Goal: Information Seeking & Learning: Learn about a topic

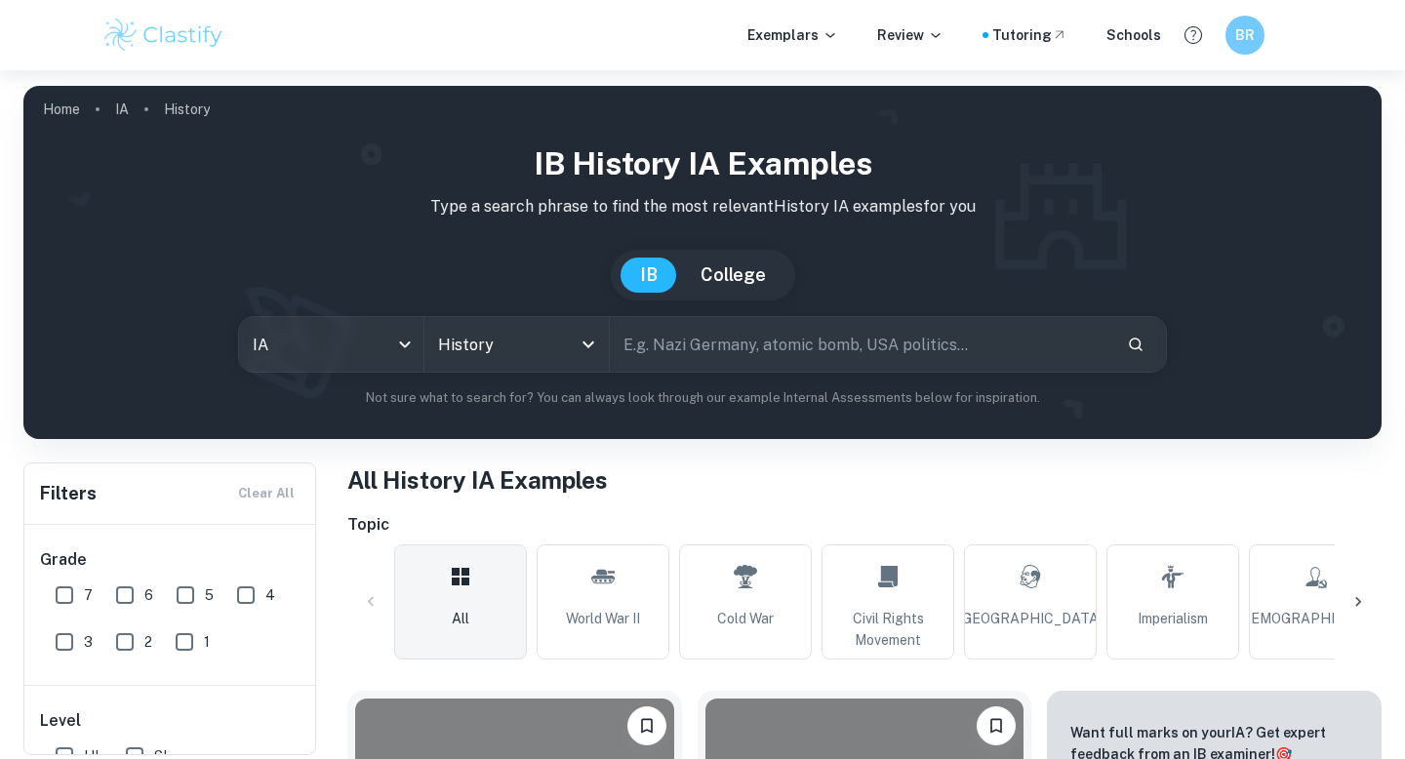
click at [663, 346] on input "text" at bounding box center [860, 344] width 501 height 55
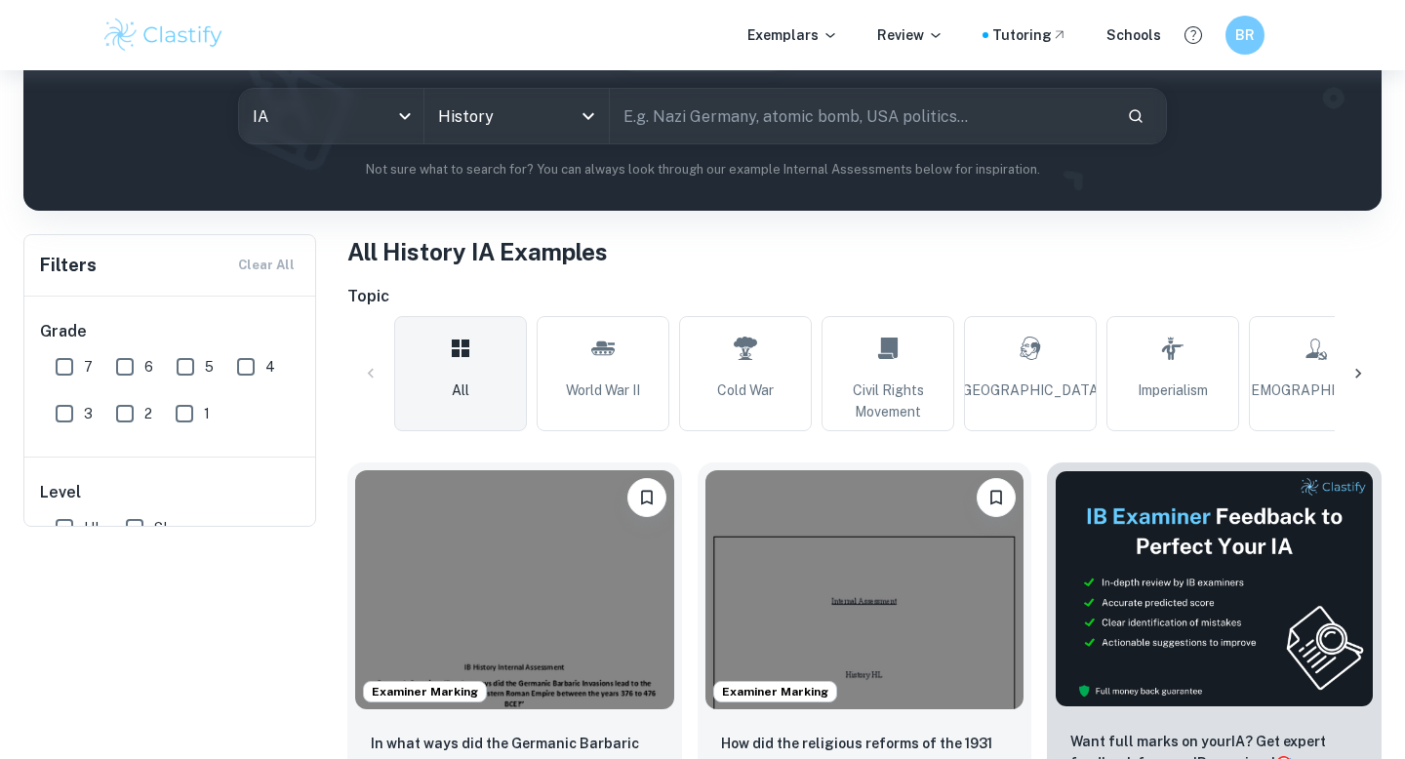
scroll to position [285, 0]
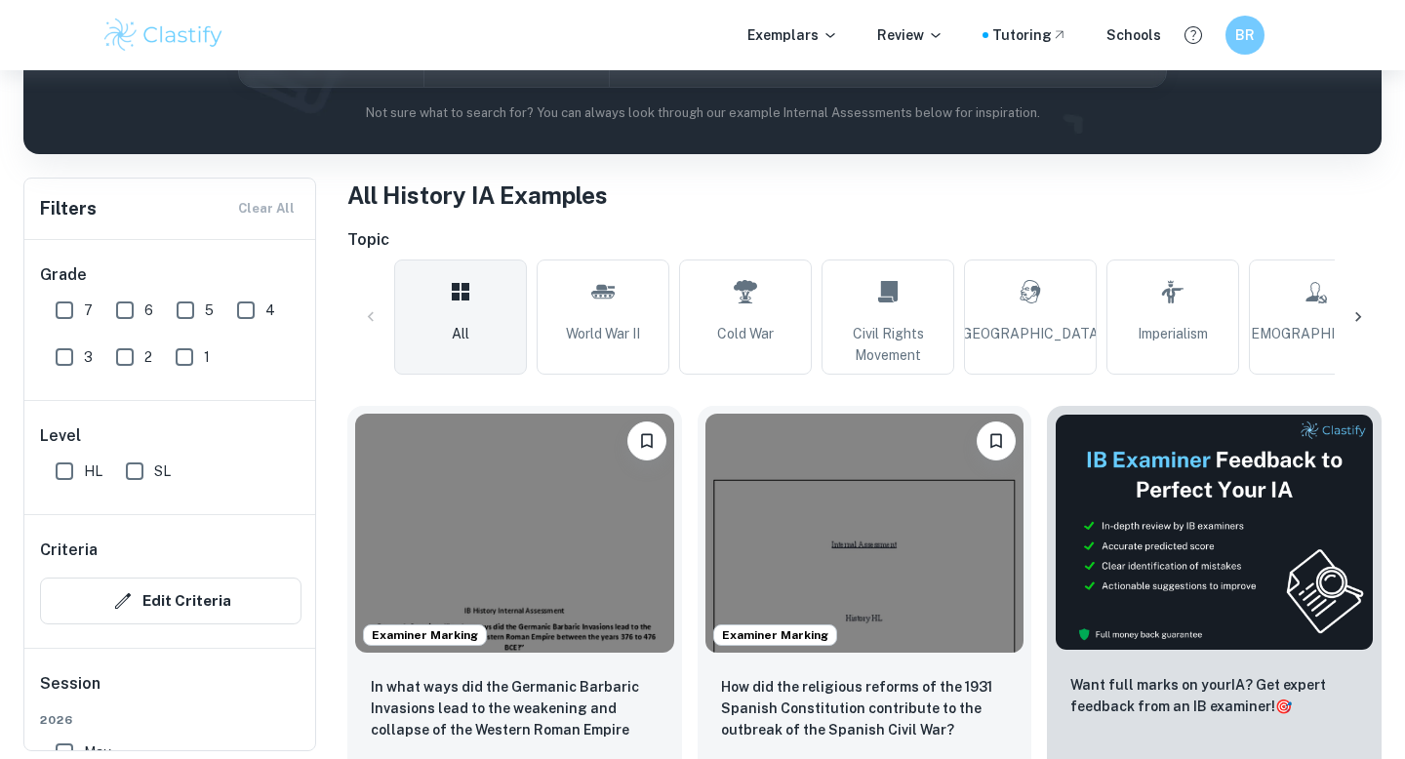
click at [61, 477] on input "HL" at bounding box center [64, 471] width 39 height 39
checkbox input "true"
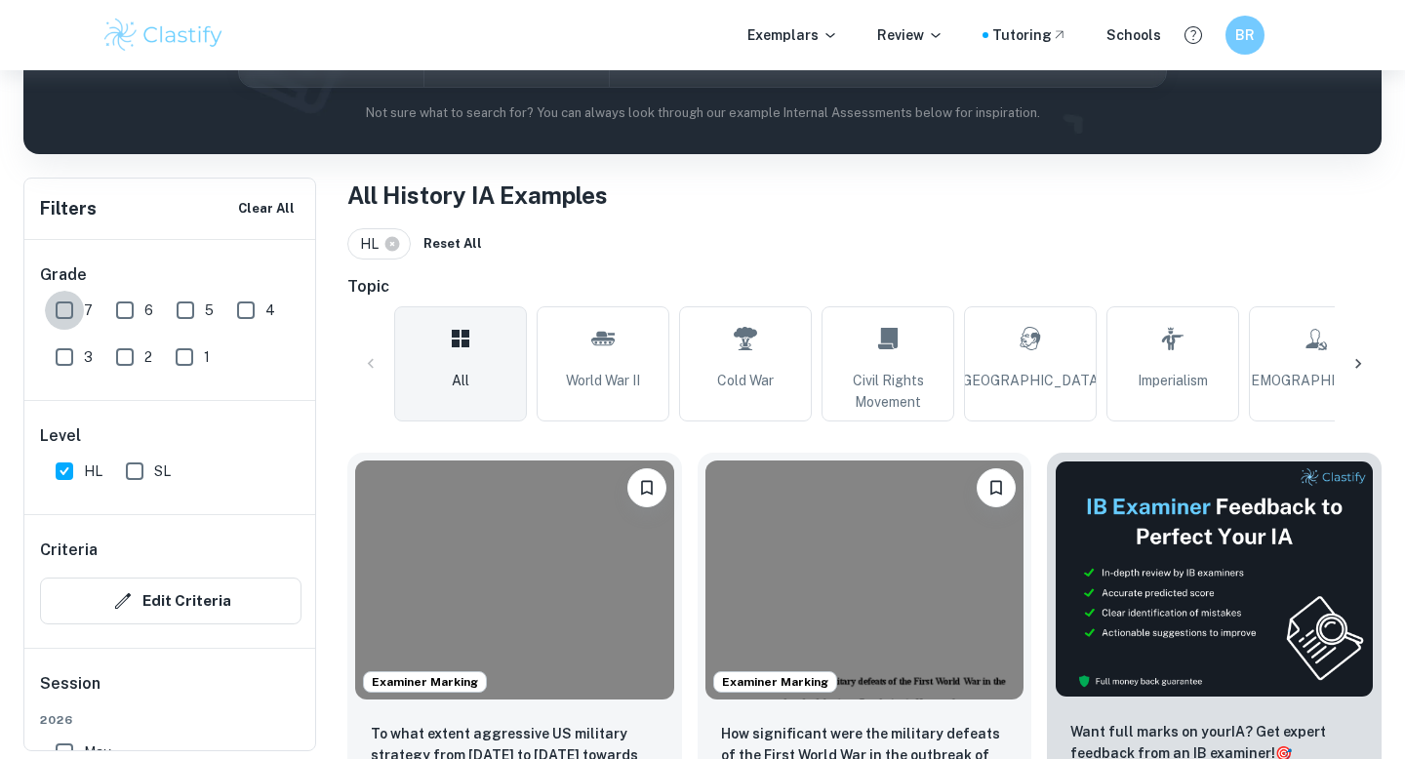
click at [57, 316] on input "7" at bounding box center [64, 310] width 39 height 39
checkbox input "true"
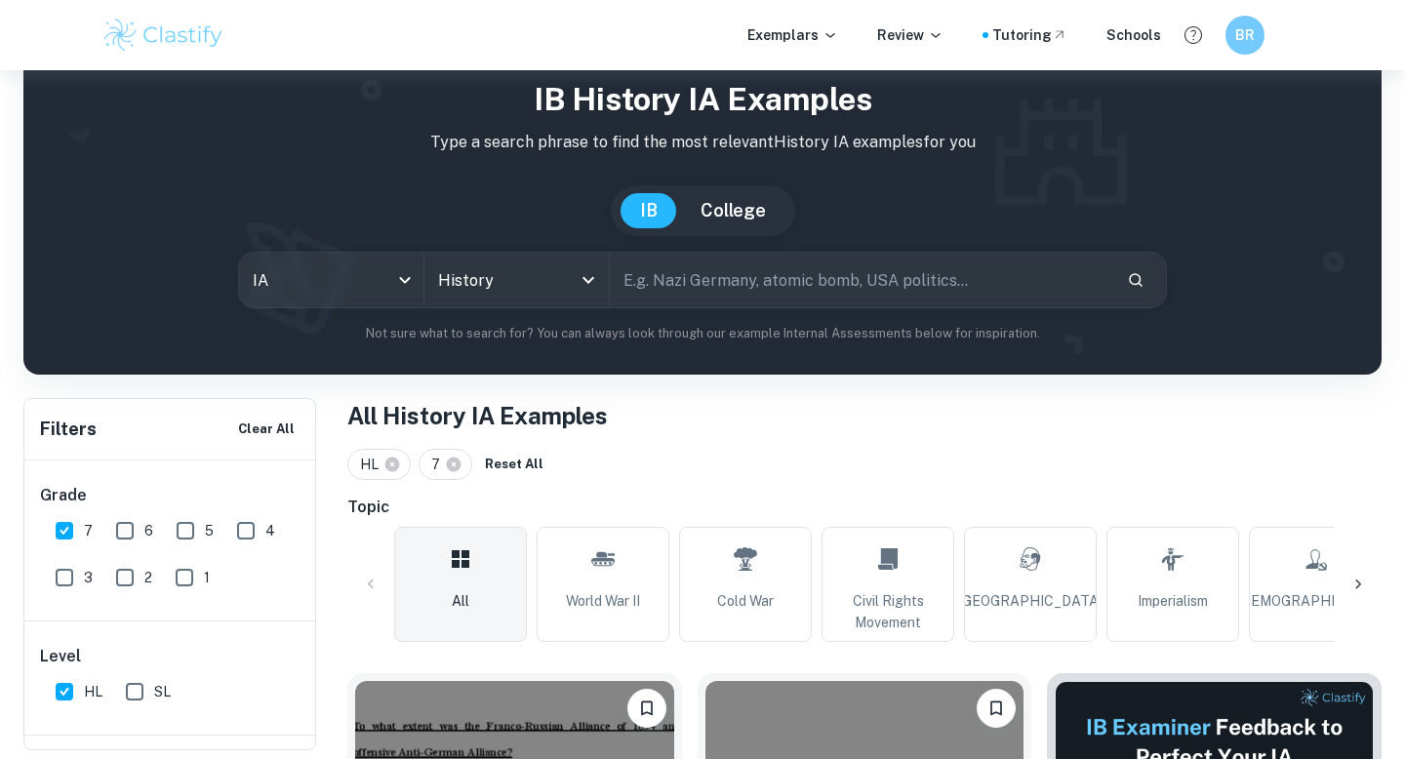
scroll to position [63, 0]
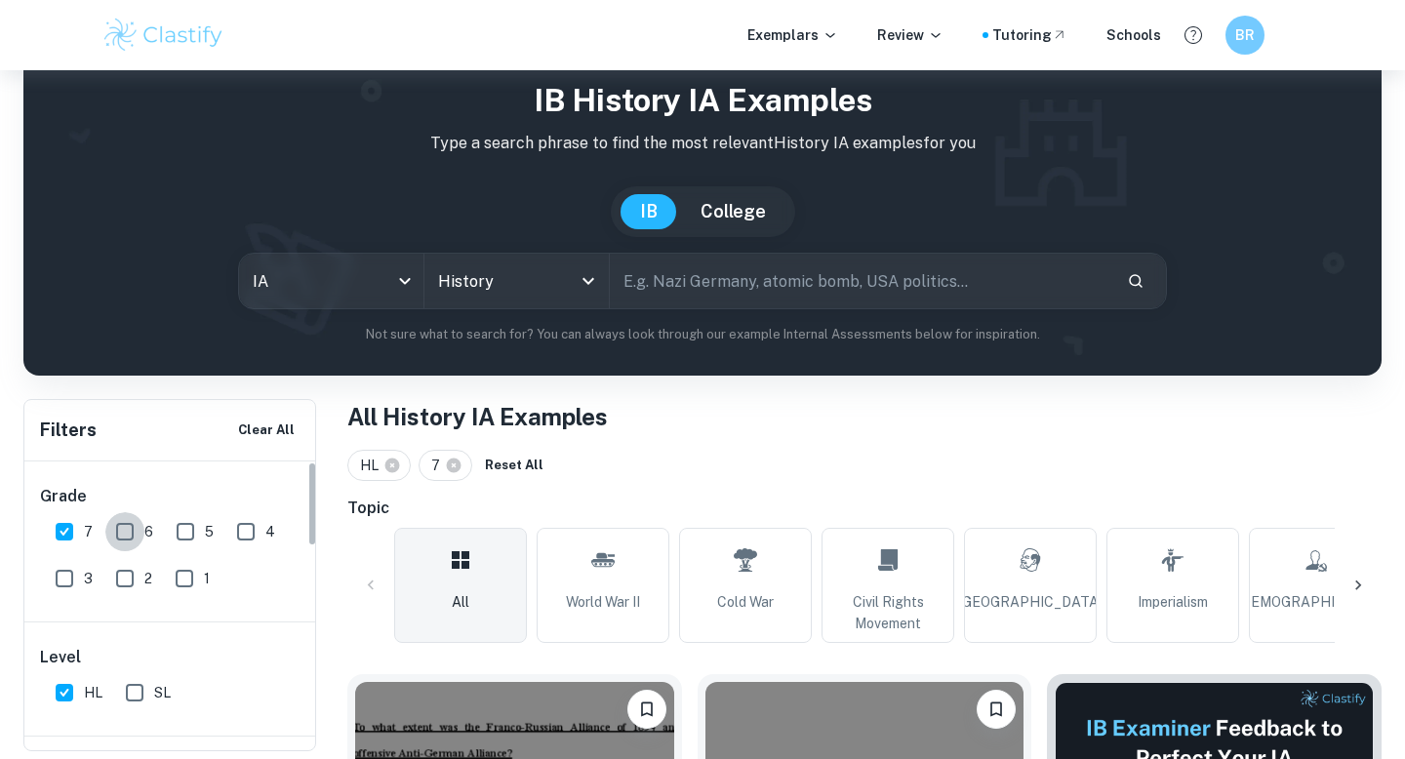
click at [124, 521] on input "6" at bounding box center [124, 531] width 39 height 39
checkbox input "true"
click at [764, 283] on input "text" at bounding box center [860, 281] width 501 height 55
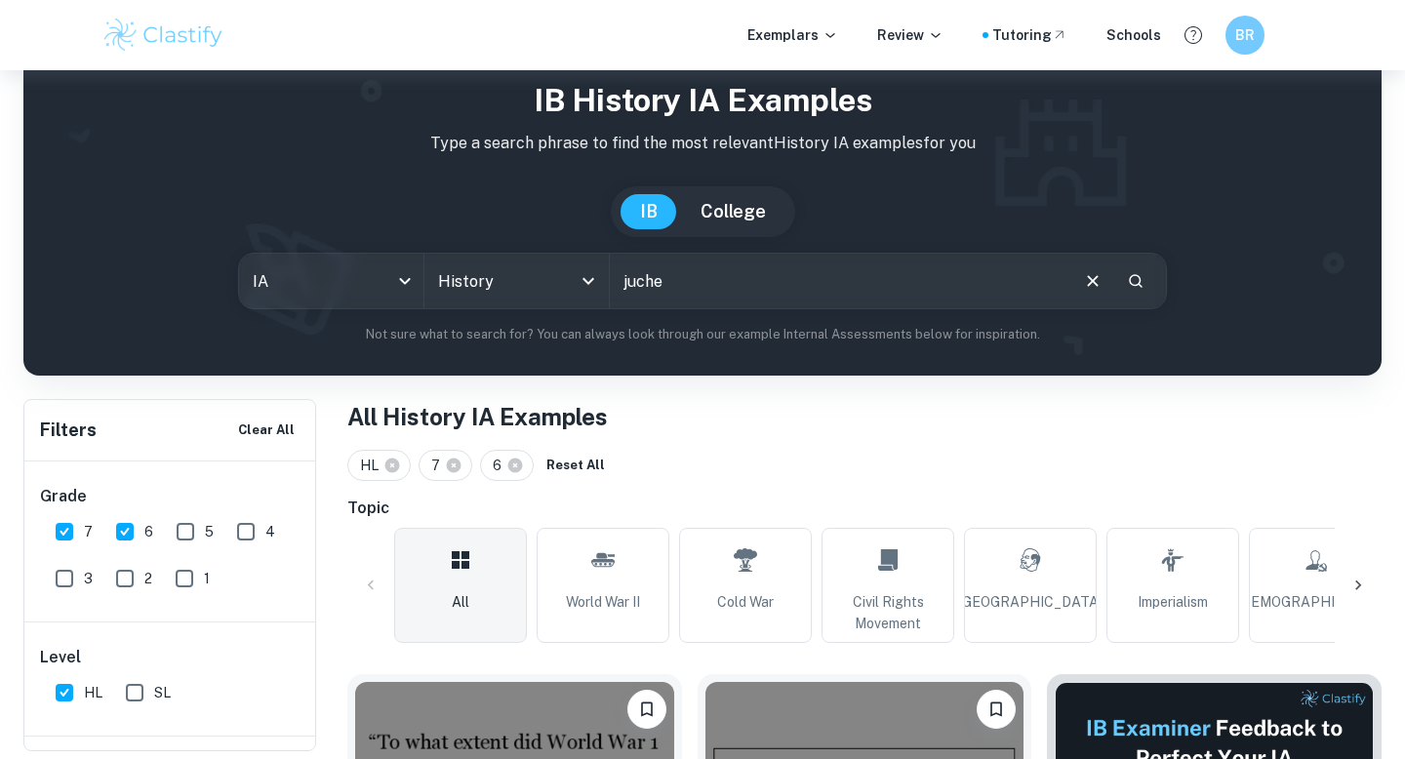
type input "juche"
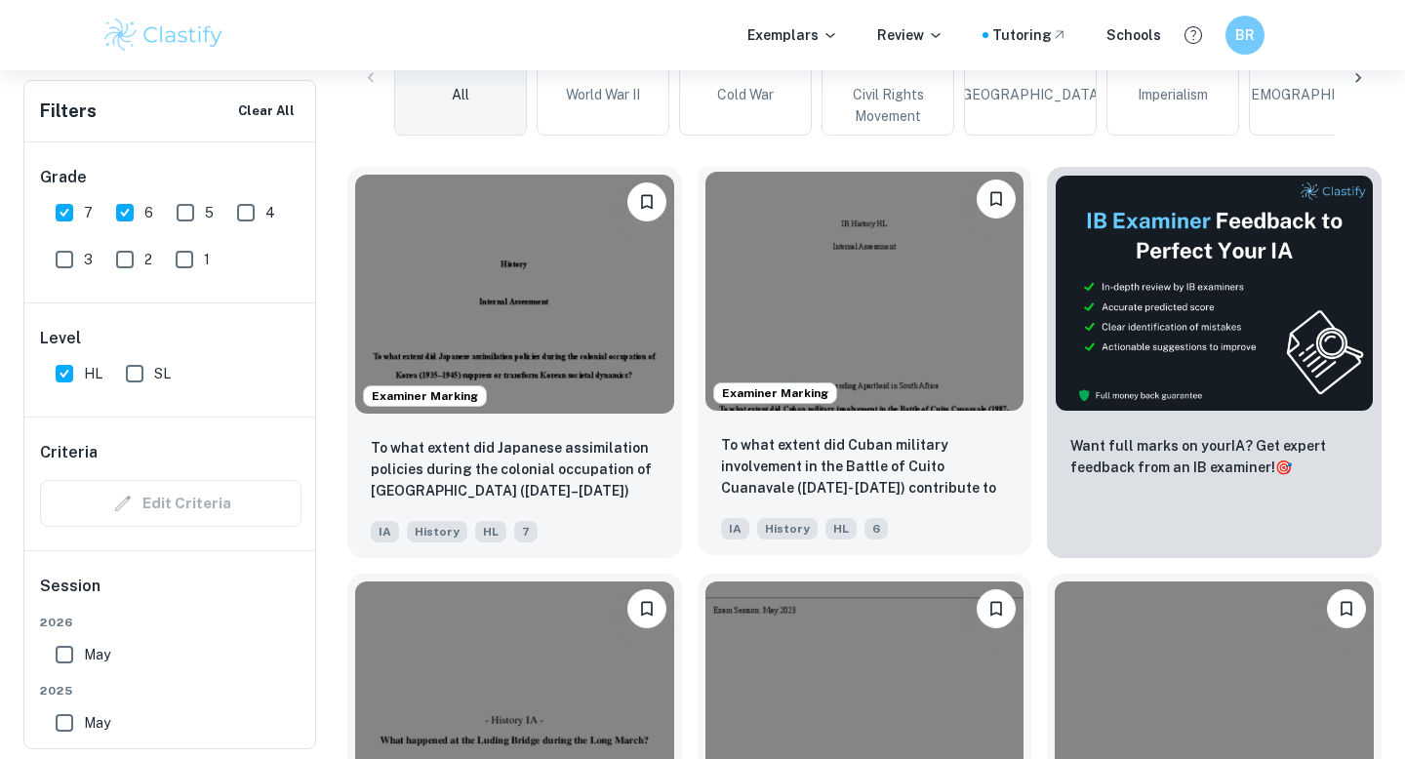
scroll to position [11, 0]
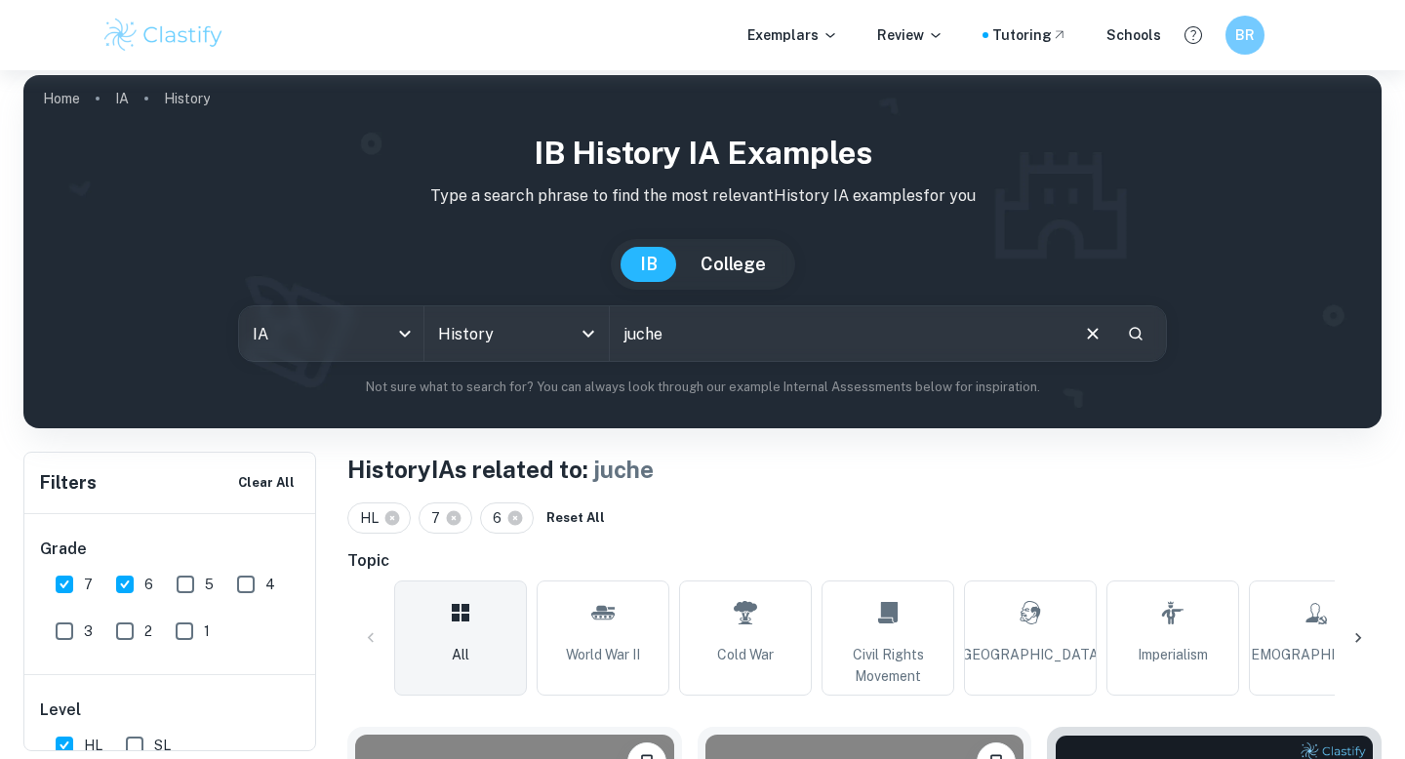
click at [1086, 328] on icon "Clear" at bounding box center [1092, 333] width 21 height 21
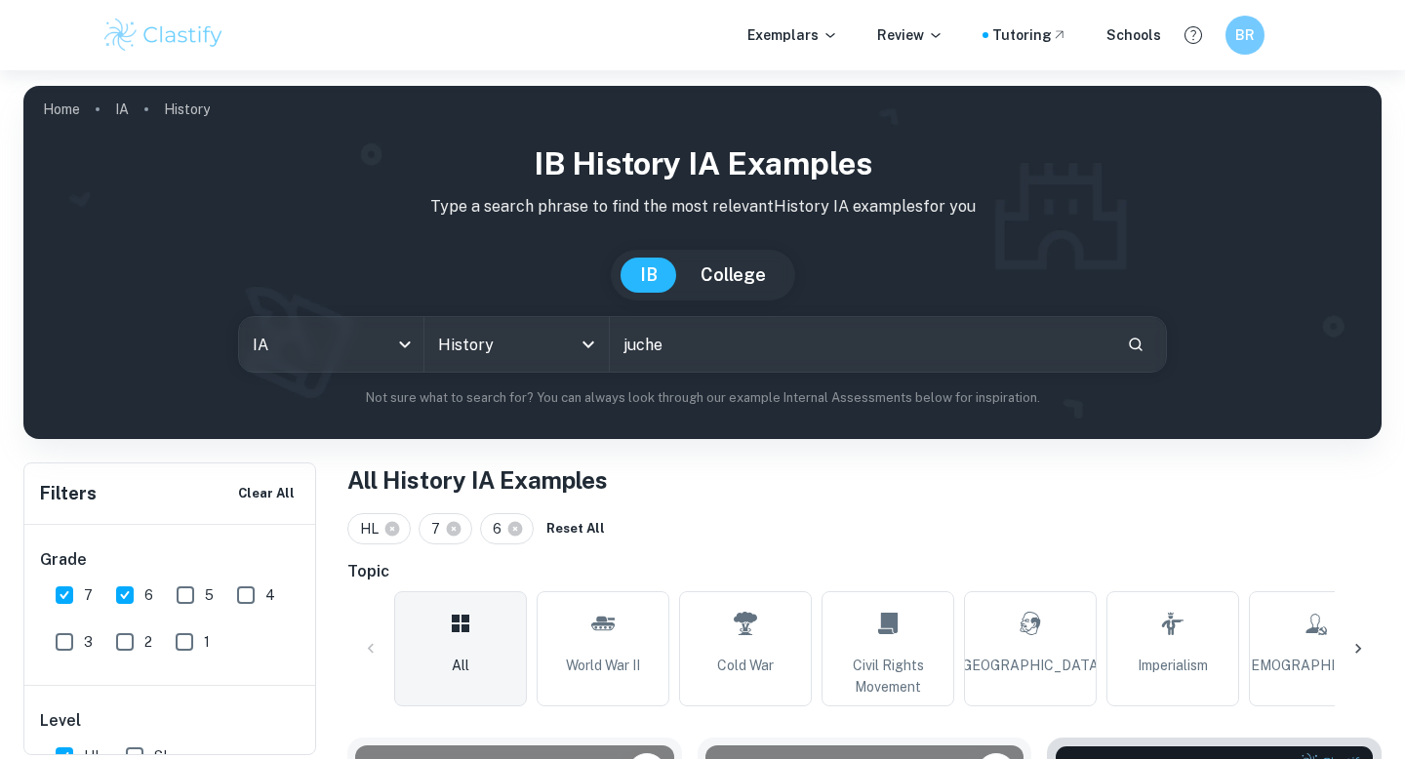
click at [1034, 341] on input "juche" at bounding box center [860, 344] width 501 height 55
type input "influence"
click at [1123, 346] on button "Search" at bounding box center [1135, 344] width 33 height 33
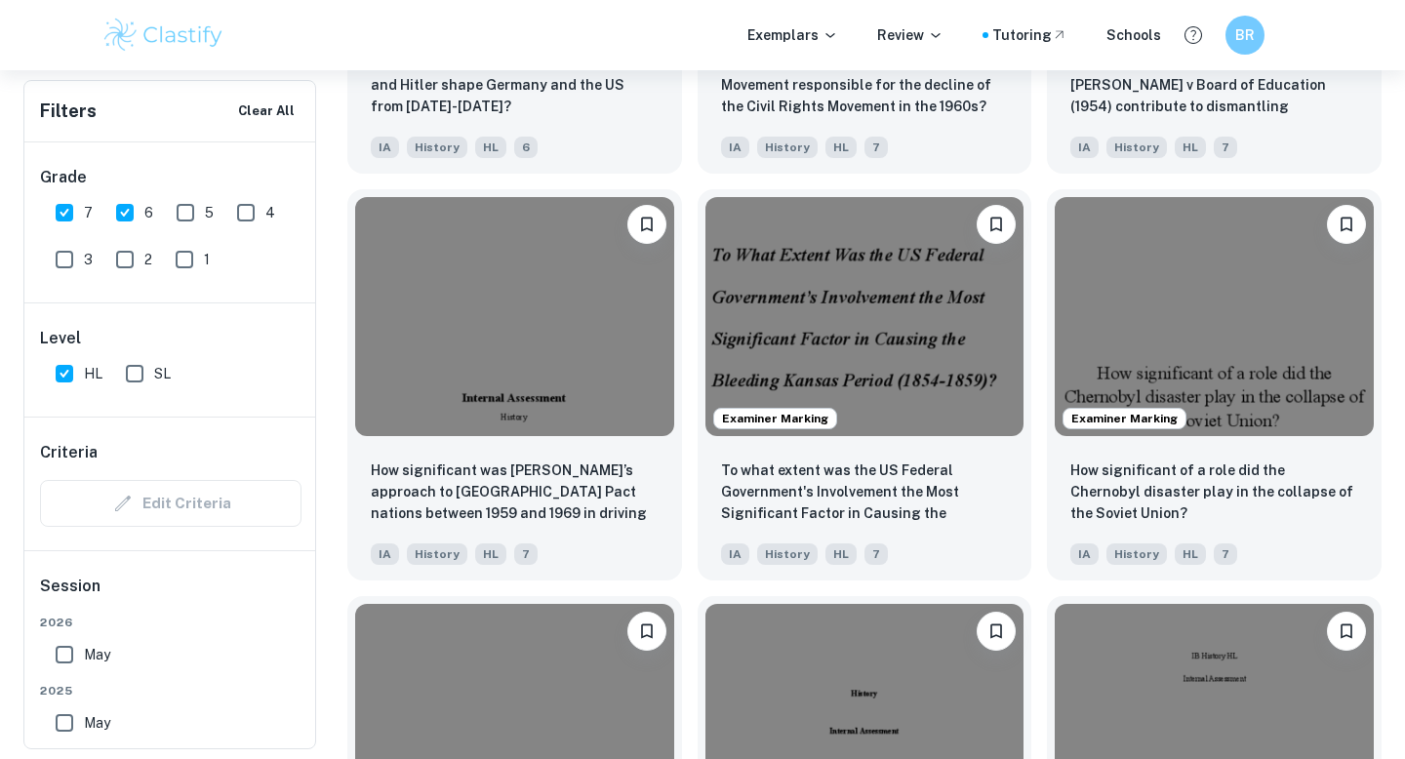
scroll to position [3397, 0]
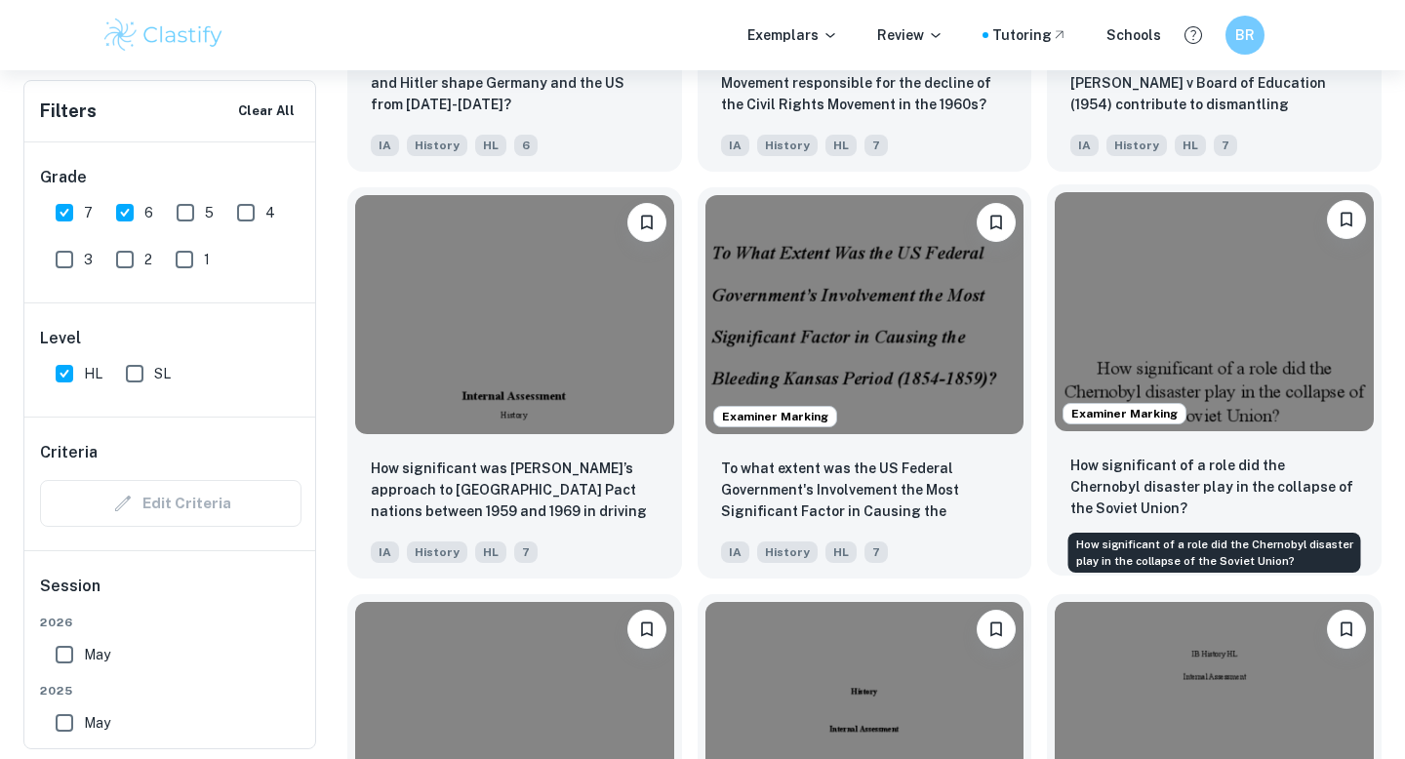
click at [1132, 479] on p "How significant of a role did the Chernobyl disaster play in the collapse of th…" at bounding box center [1214, 487] width 288 height 64
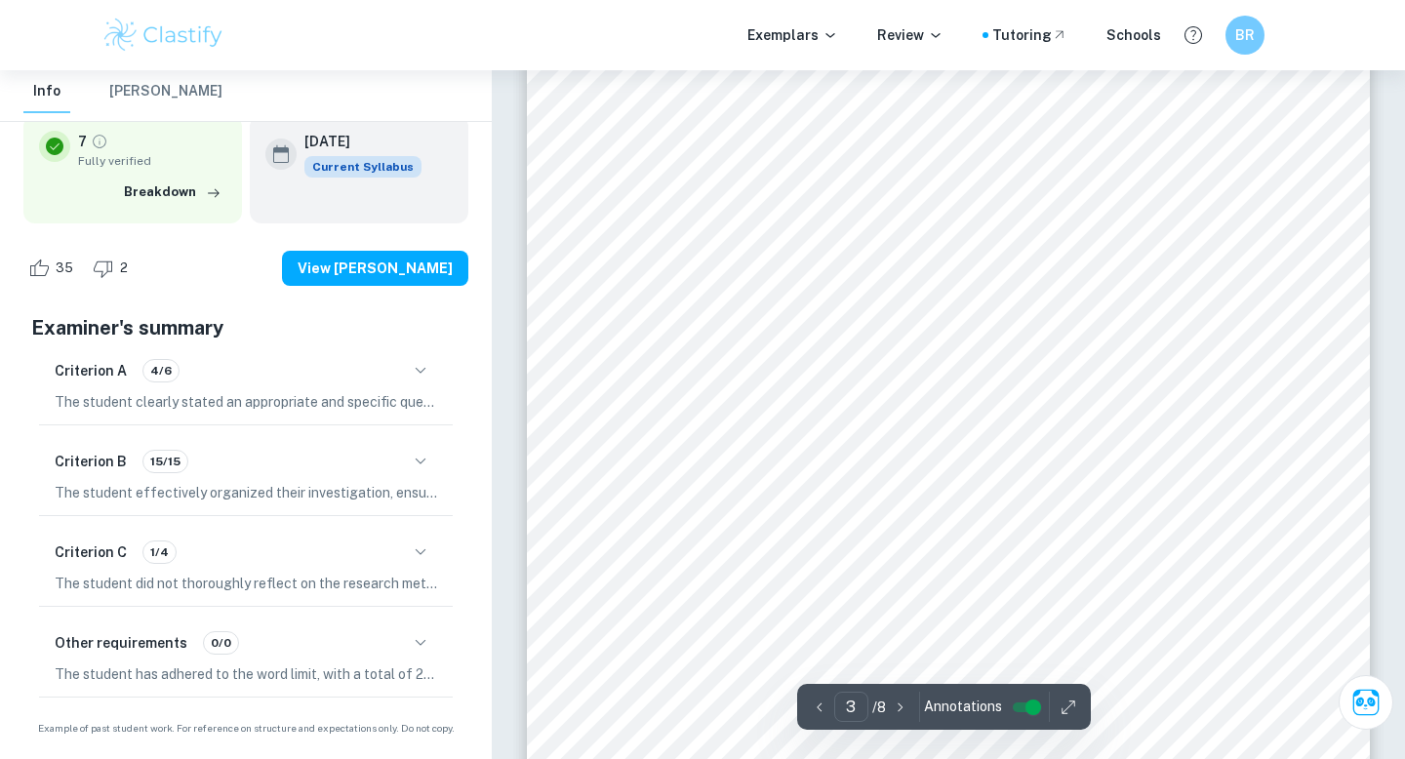
scroll to position [2880, 0]
type input "1"
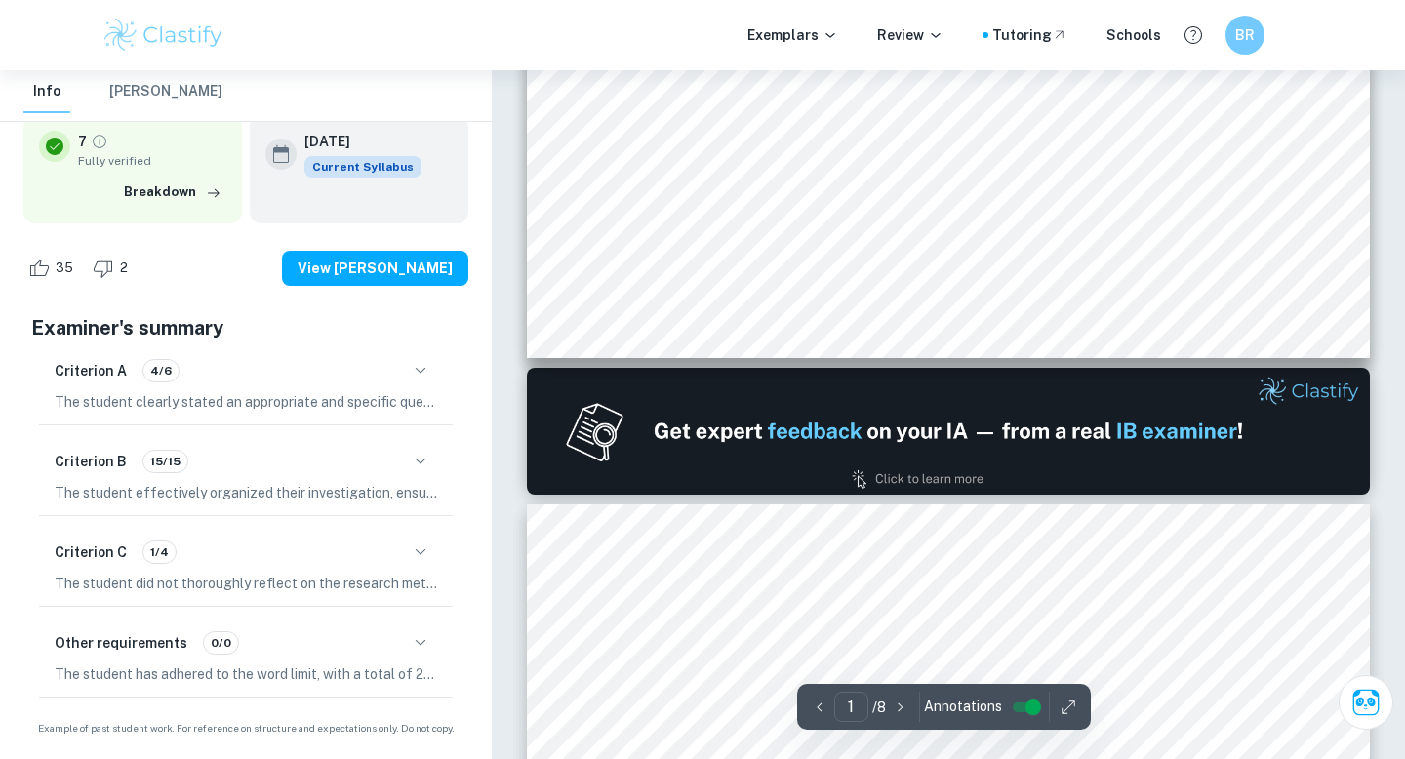
scroll to position [818, 0]
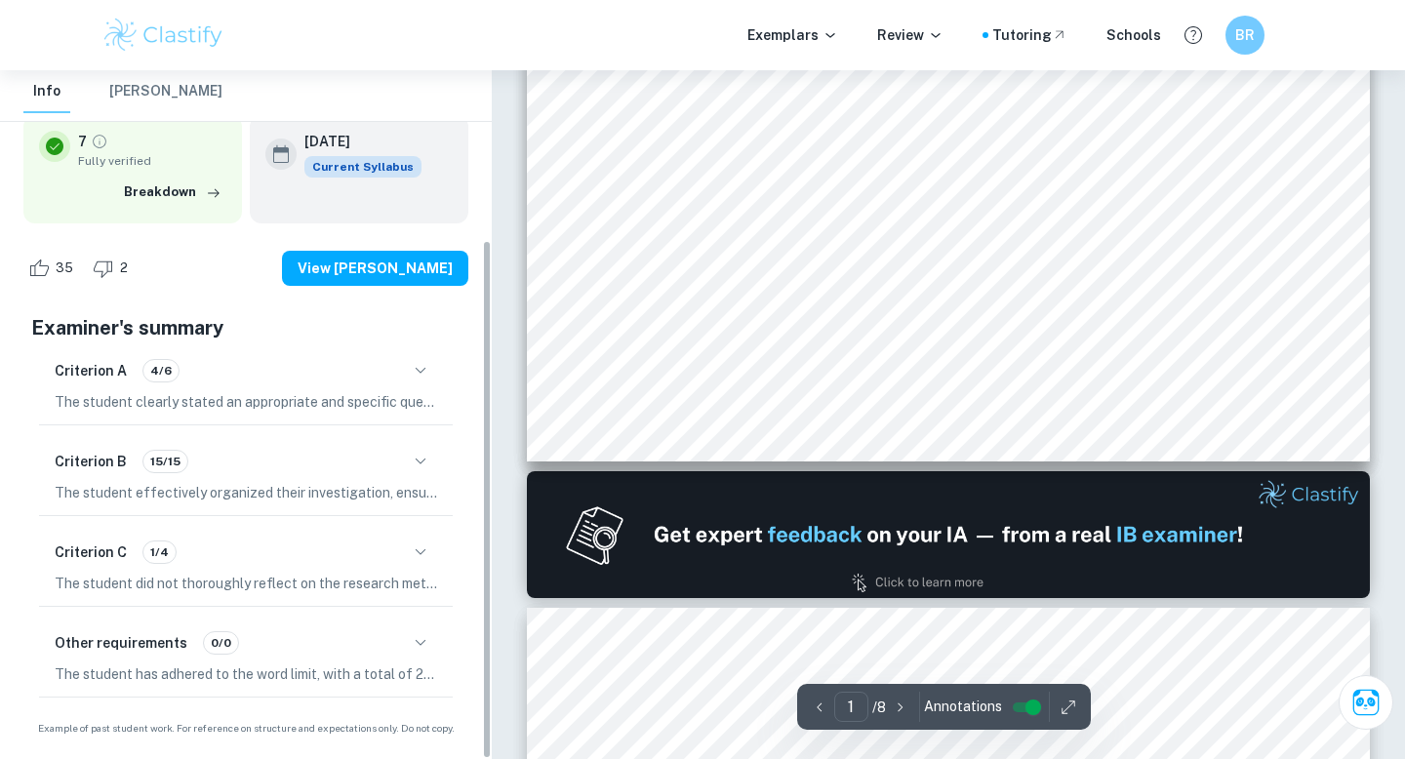
click at [407, 655] on div "Other requirements 0/0" at bounding box center [246, 642] width 382 height 33
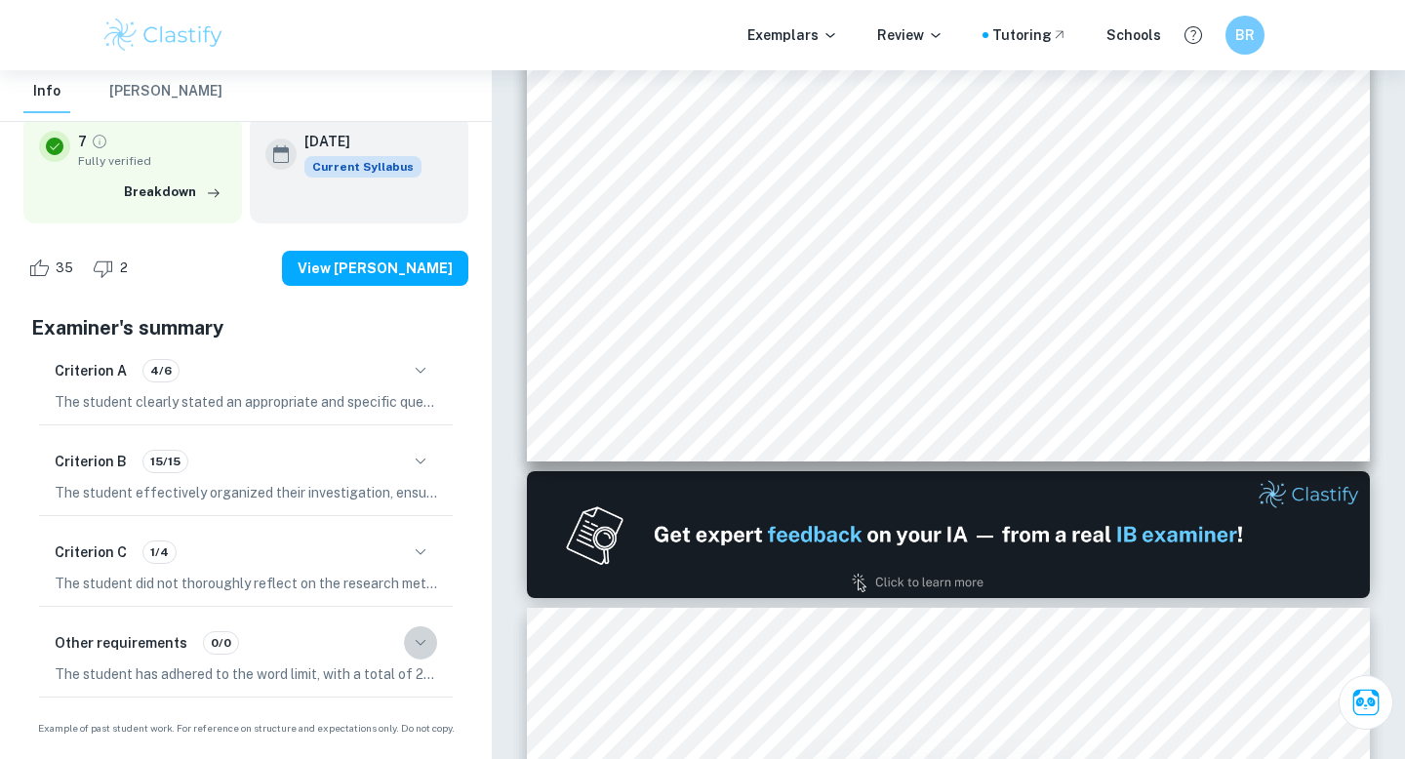
click at [417, 631] on icon "button" at bounding box center [420, 642] width 23 height 23
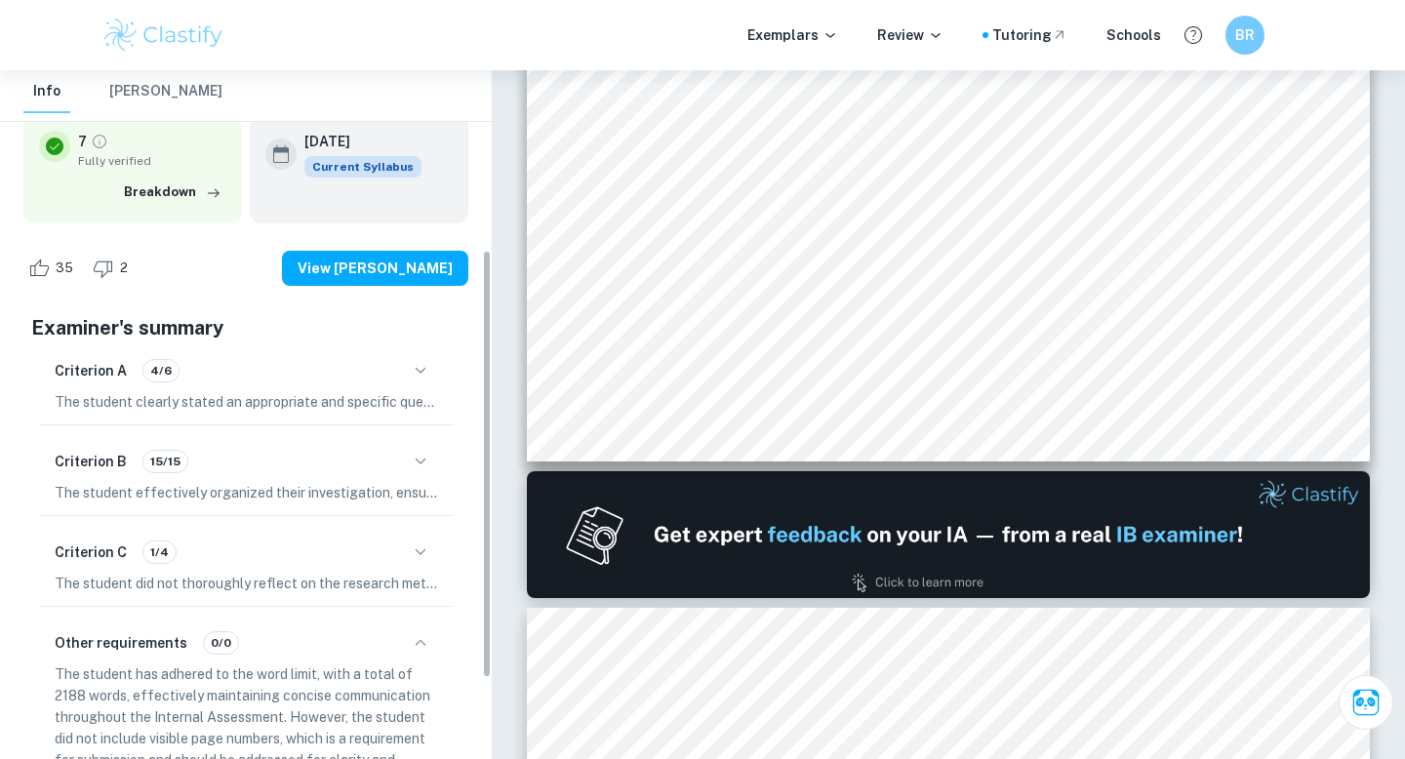
scroll to position [326, 0]
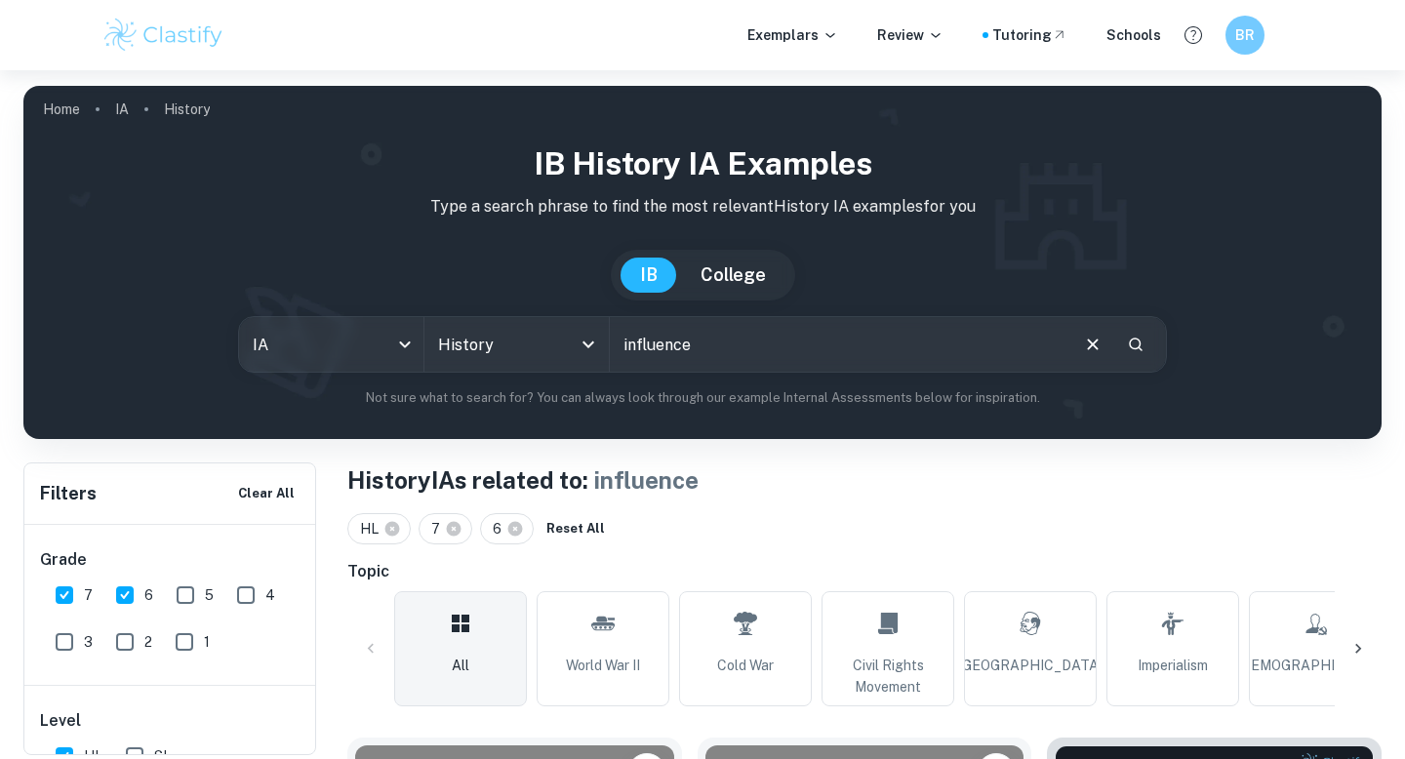
click at [699, 368] on input "influence" at bounding box center [838, 344] width 456 height 55
type input "ideology"
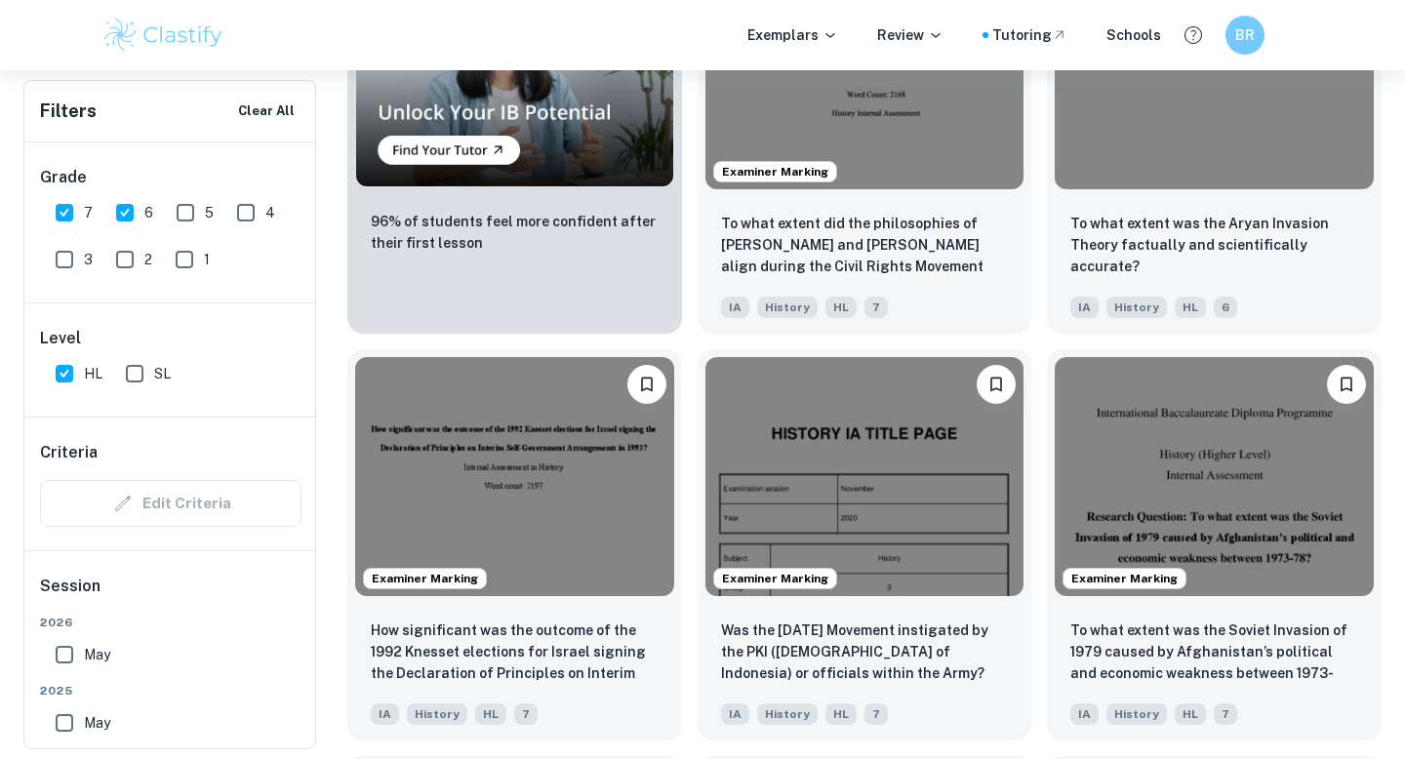
scroll to position [1801, 0]
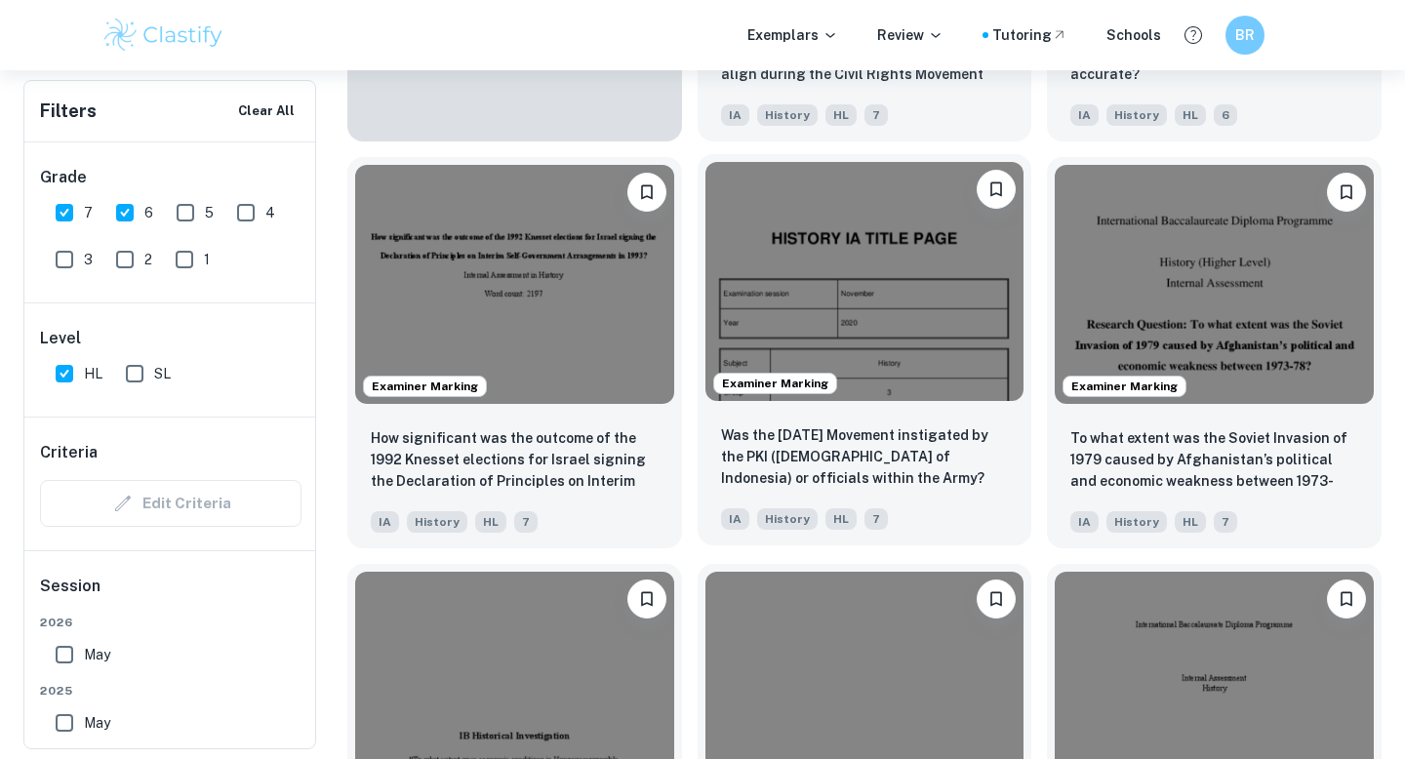
click at [883, 456] on p "Was the [DATE] Movement instigated by the PKI ([DEMOGRAPHIC_DATA] of Indonesia)…" at bounding box center [865, 456] width 288 height 64
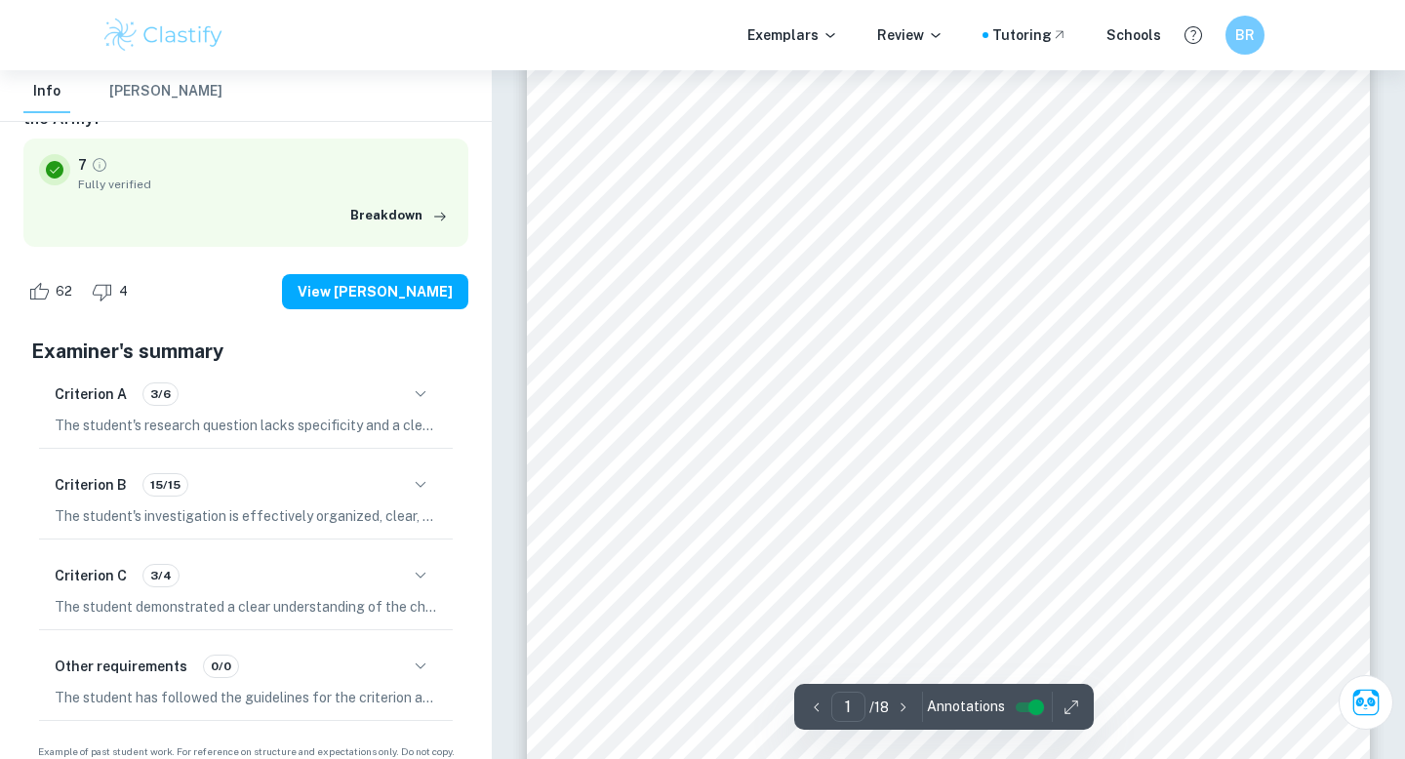
scroll to position [169, 0]
drag, startPoint x: 995, startPoint y: 471, endPoint x: 1099, endPoint y: 476, distance: 104.5
click at [1098, 476] on span "Was the 30th September Movement instigated by the PKI" at bounding box center [972, 470] width 364 height 17
click at [1100, 476] on span "Was the 30th September Movement instigated by the PKI" at bounding box center [972, 470] width 364 height 17
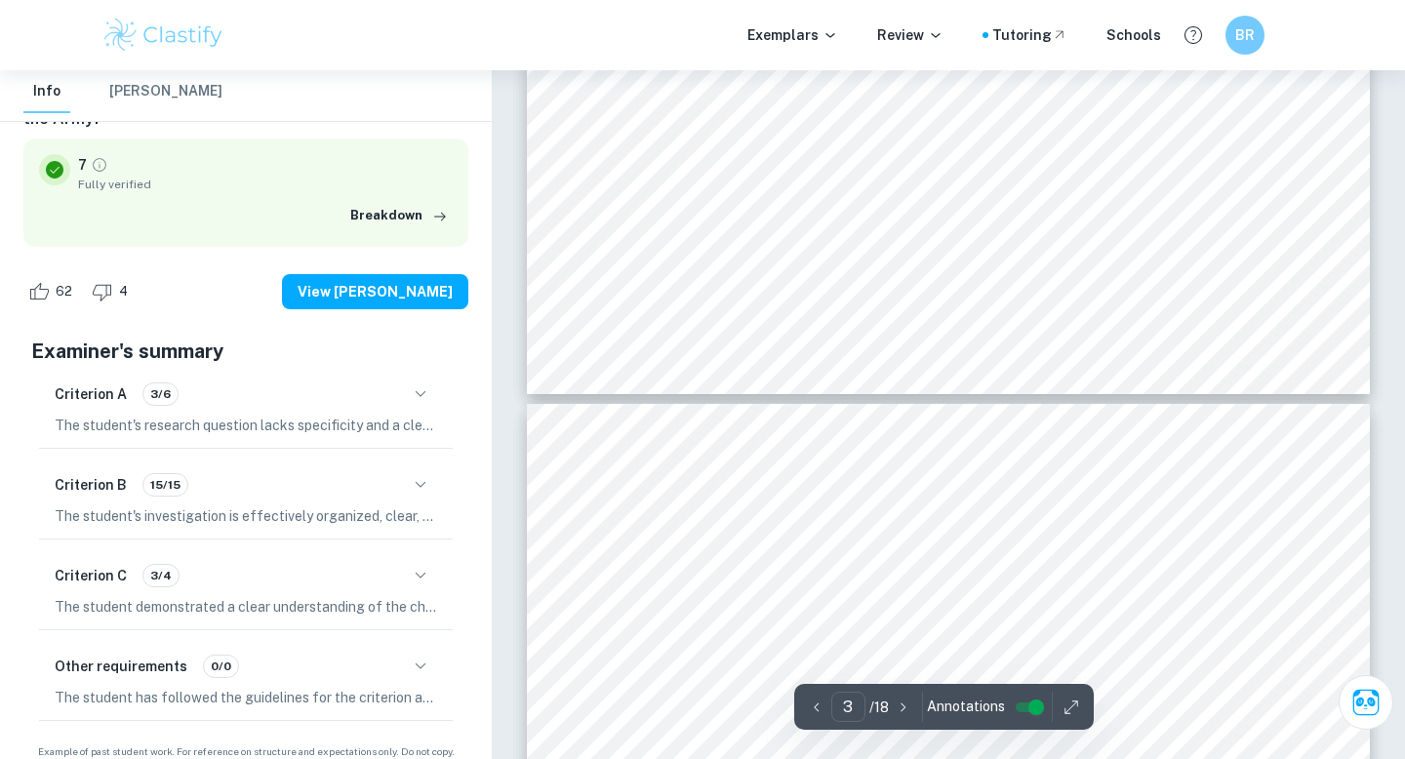
scroll to position [2312, 0]
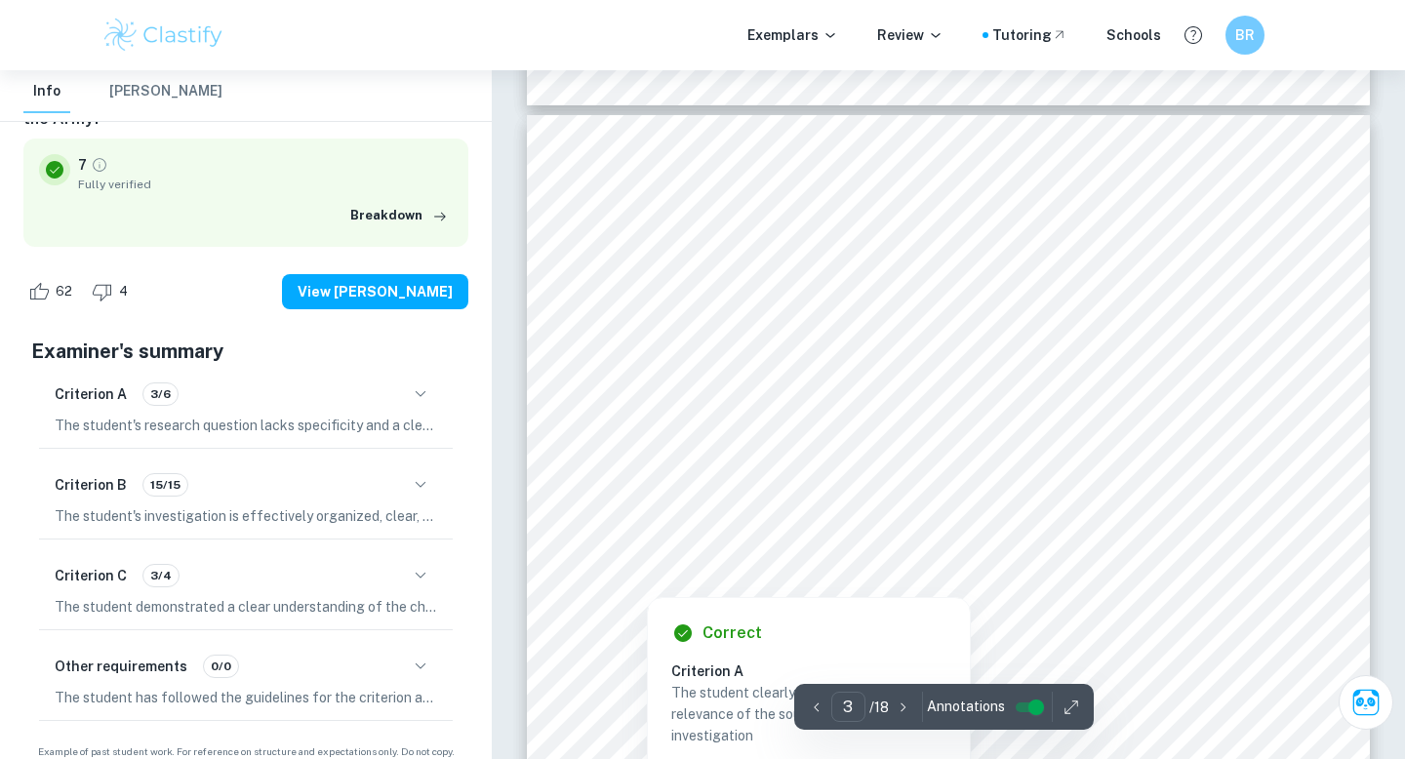
click at [473, 626] on div "Research question IA History-HL Was the 30th September Movement instigated by t…" at bounding box center [246, 374] width 492 height 815
click at [443, 638] on div "Other requirements 0/0 The student has followed the guidelines for the criterio…" at bounding box center [246, 679] width 414 height 82
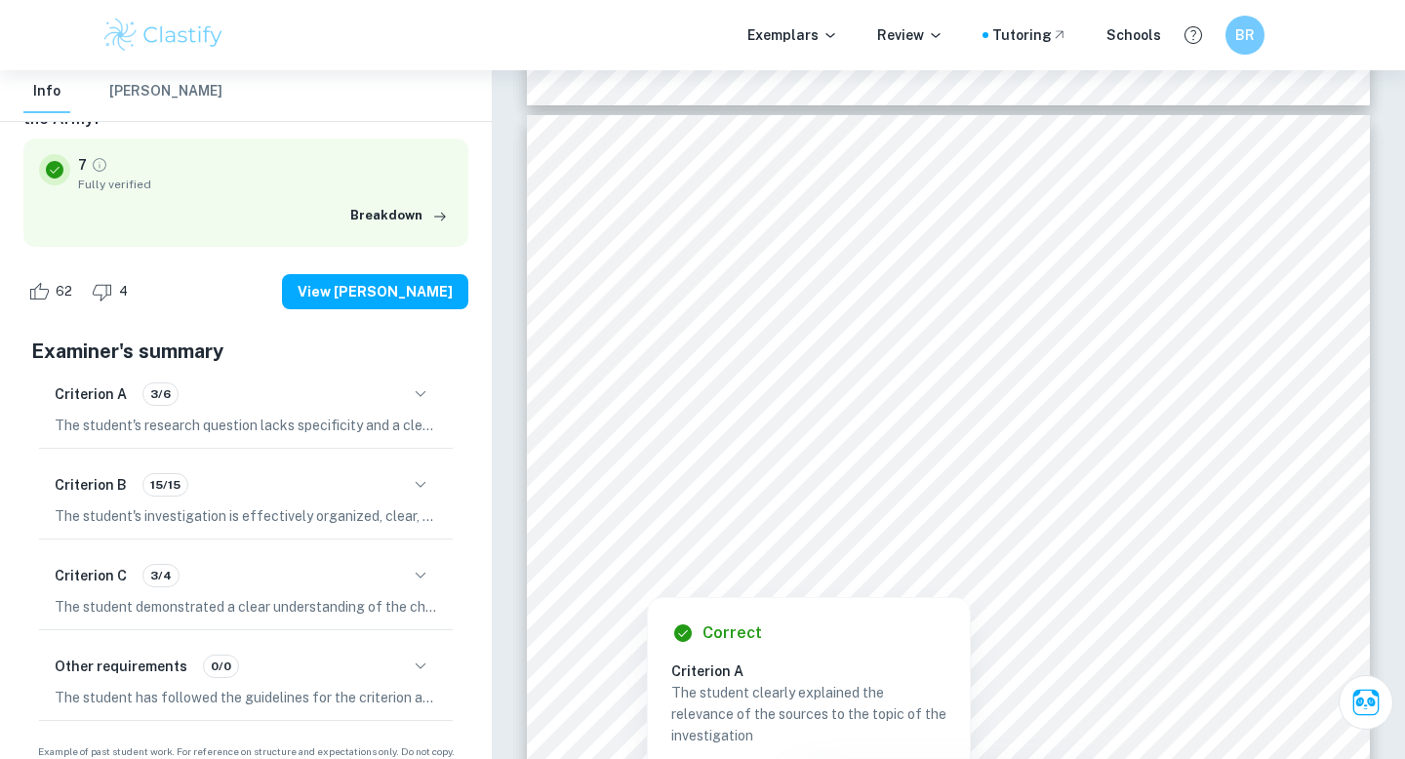
click at [425, 650] on button "button" at bounding box center [420, 666] width 33 height 33
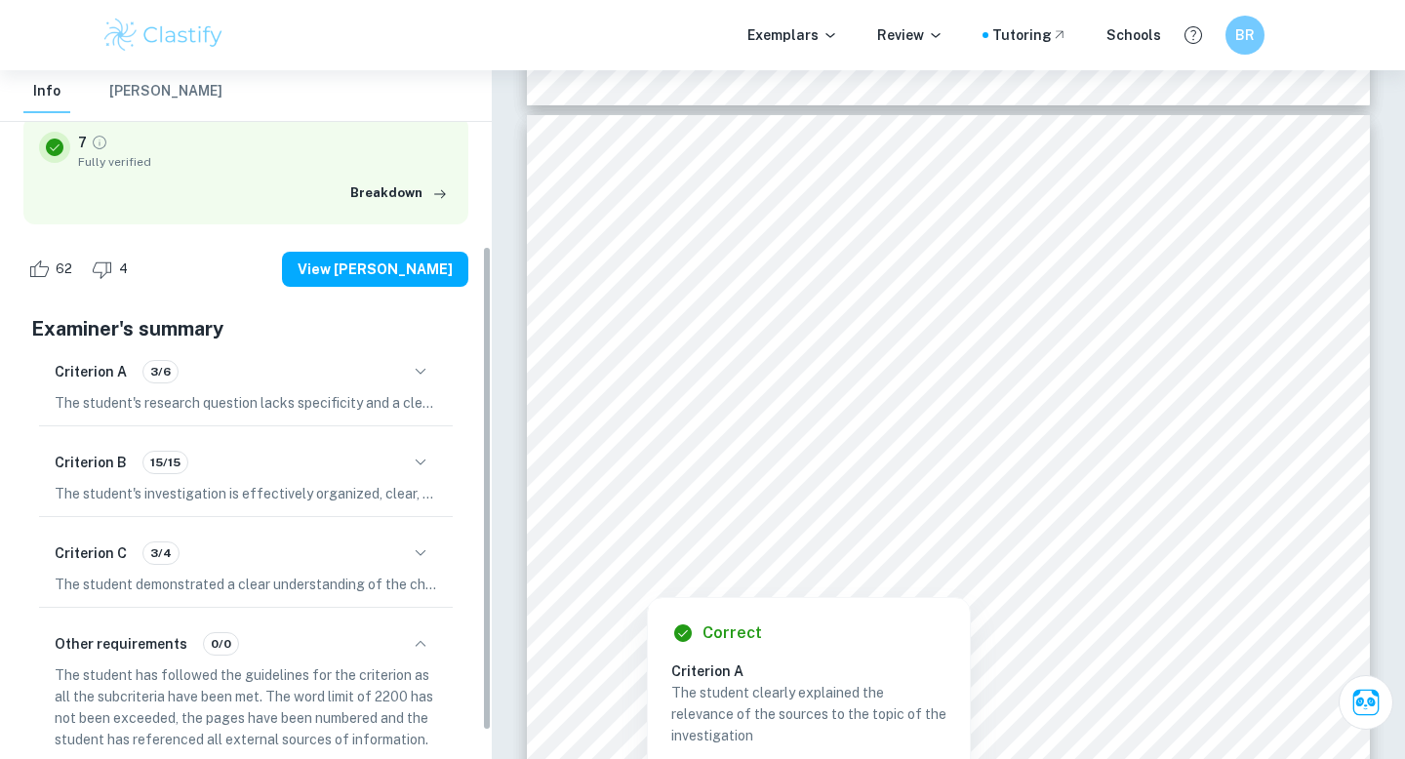
scroll to position [249, 0]
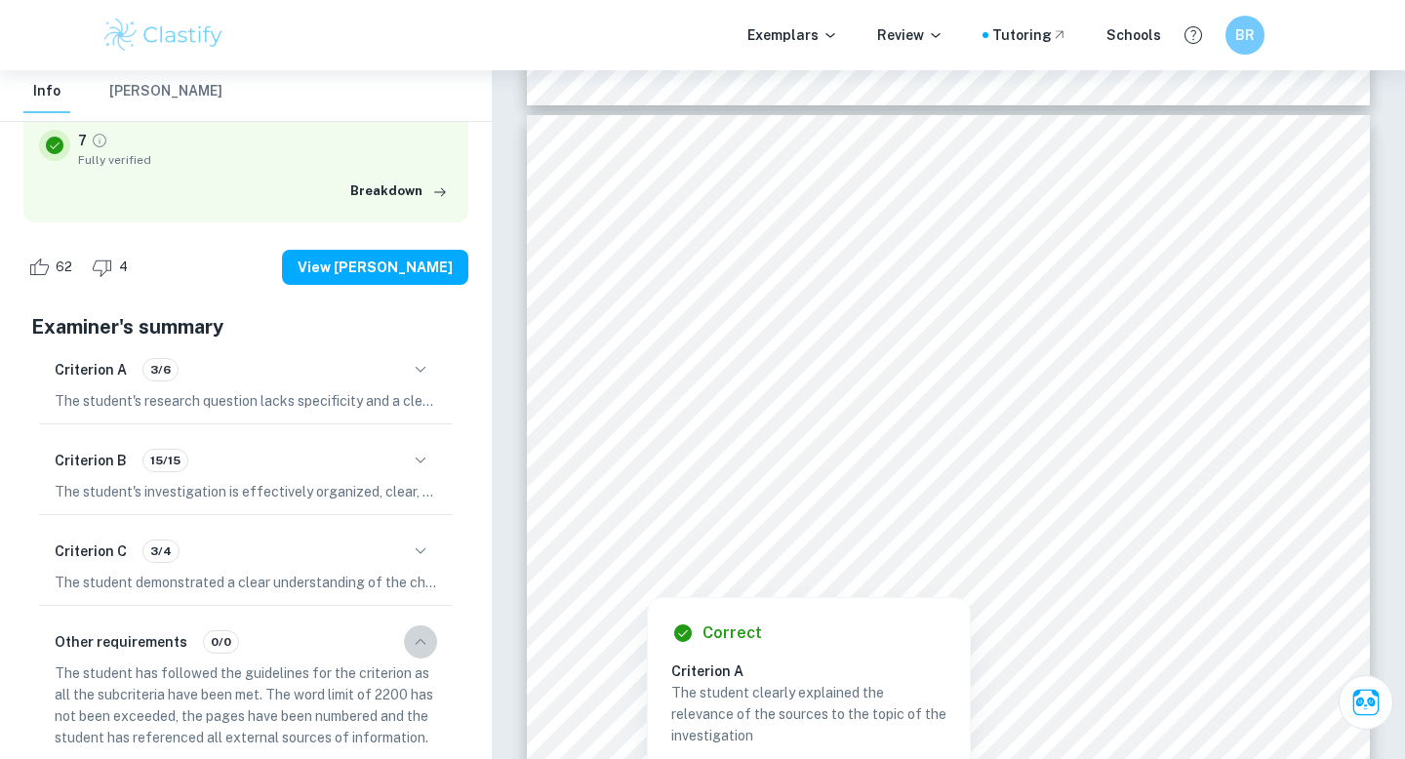
click at [425, 630] on icon "button" at bounding box center [420, 641] width 23 height 23
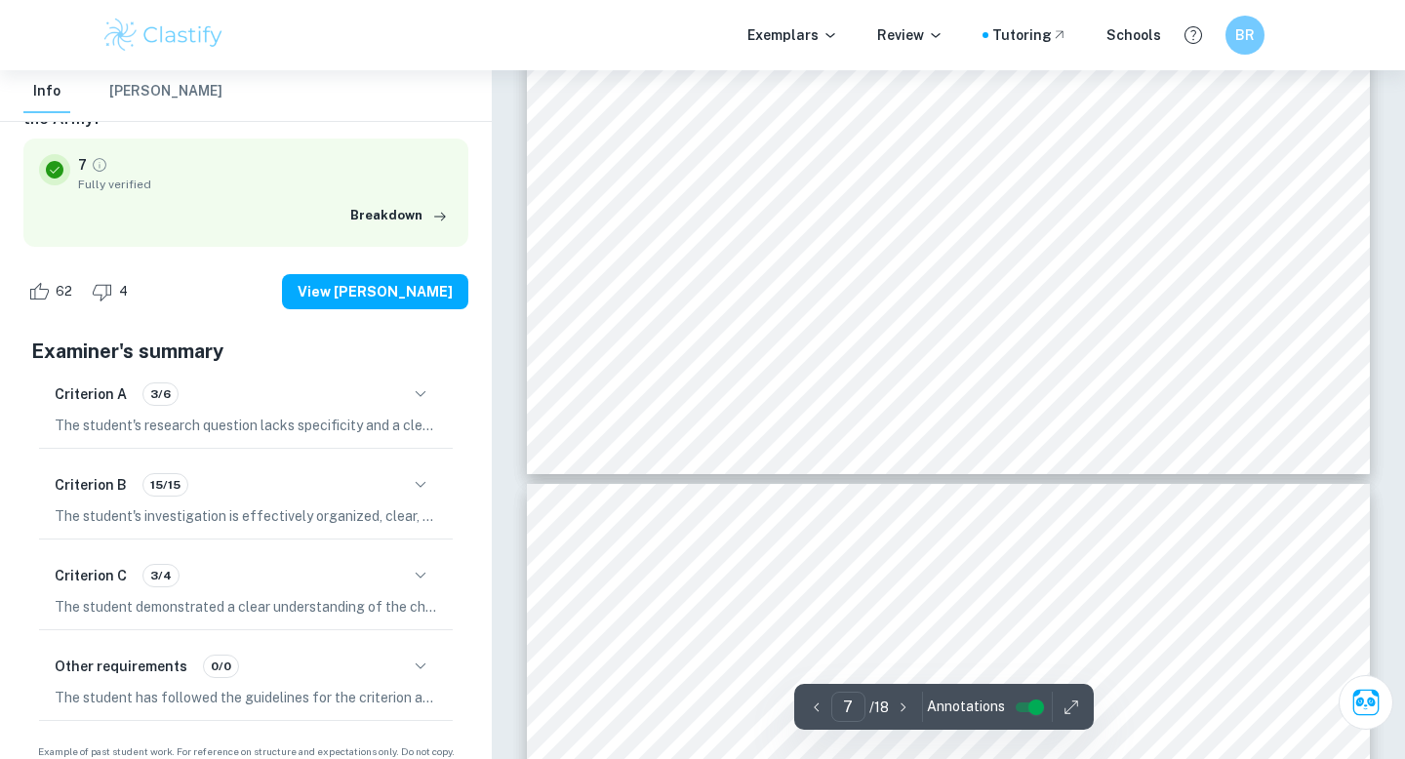
scroll to position [7405, 0]
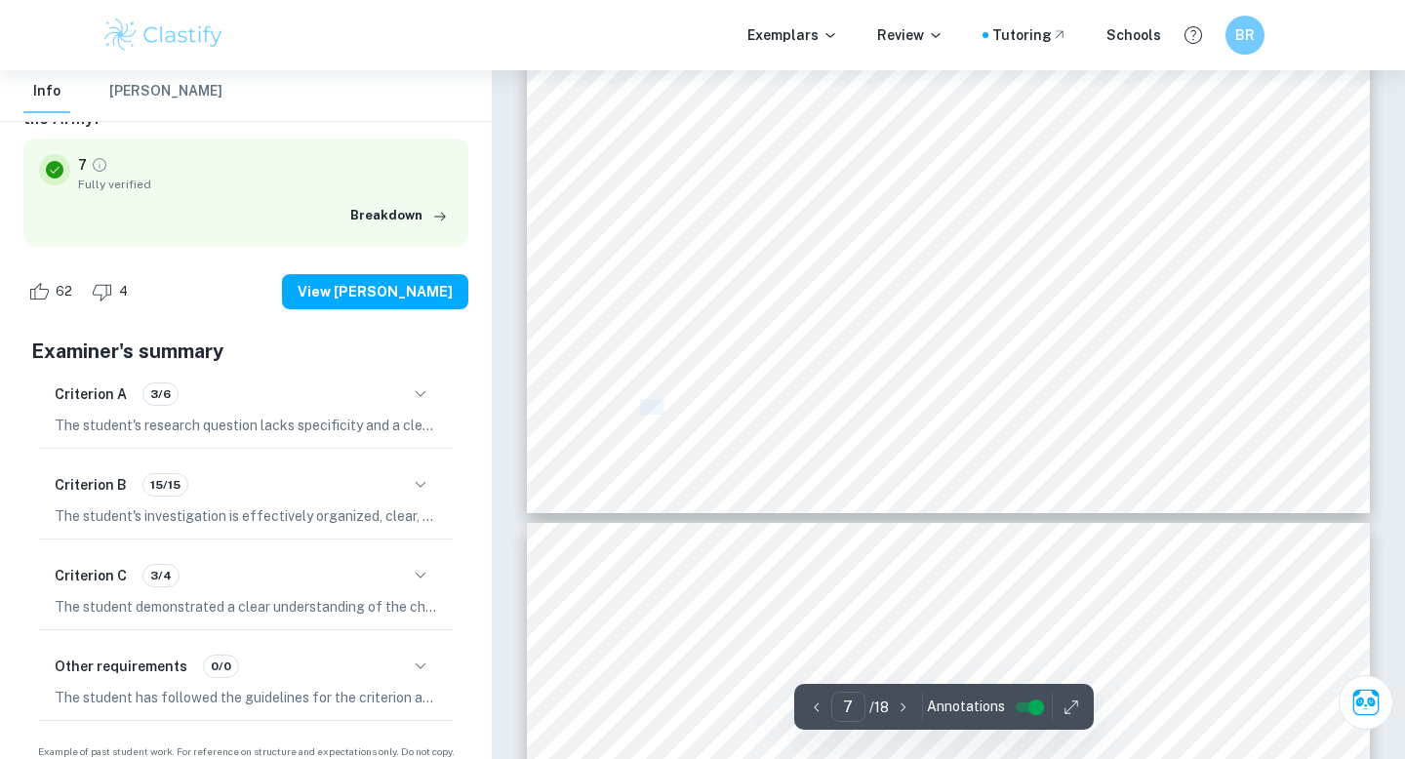
drag, startPoint x: 640, startPoint y: 405, endPoint x: 662, endPoint y: 404, distance: 22.5
click at [662, 405] on span "Ibid., 20-21." at bounding box center [676, 407] width 72 height 14
copy span "Ibid"
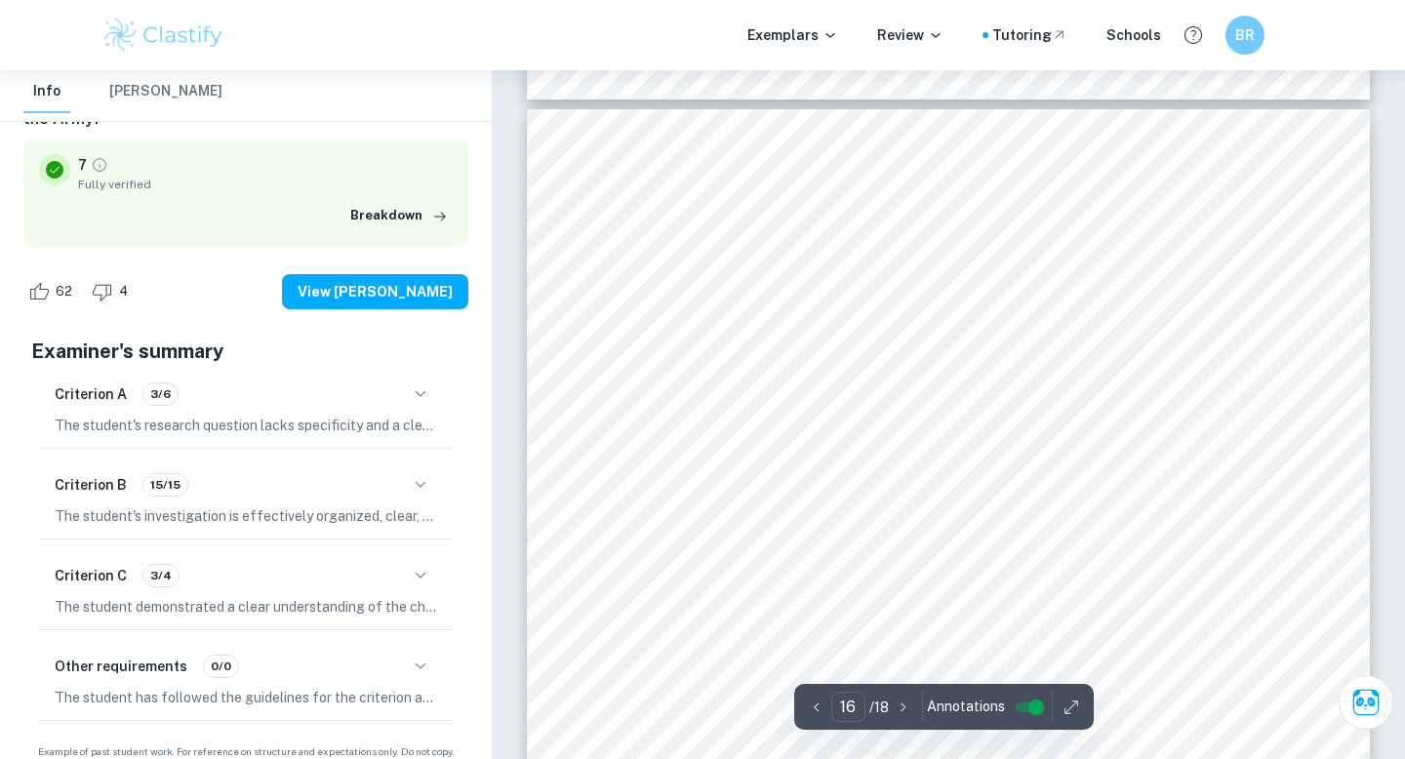
scroll to position [16578, 0]
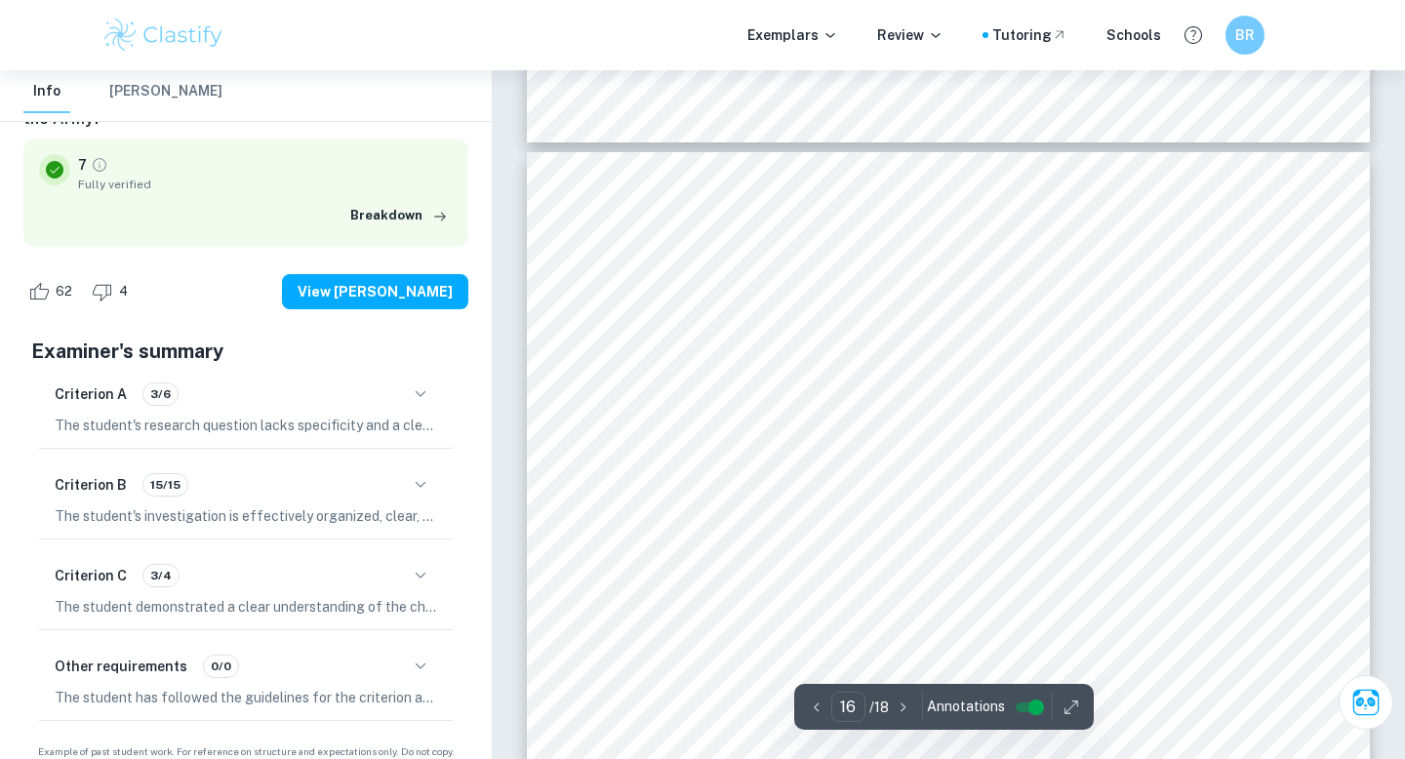
click at [601, 476] on div "16 of 18 Vickers, Adrian. A History of Modern Indonesia. New York: Cambridge Un…" at bounding box center [948, 697] width 843 height 1090
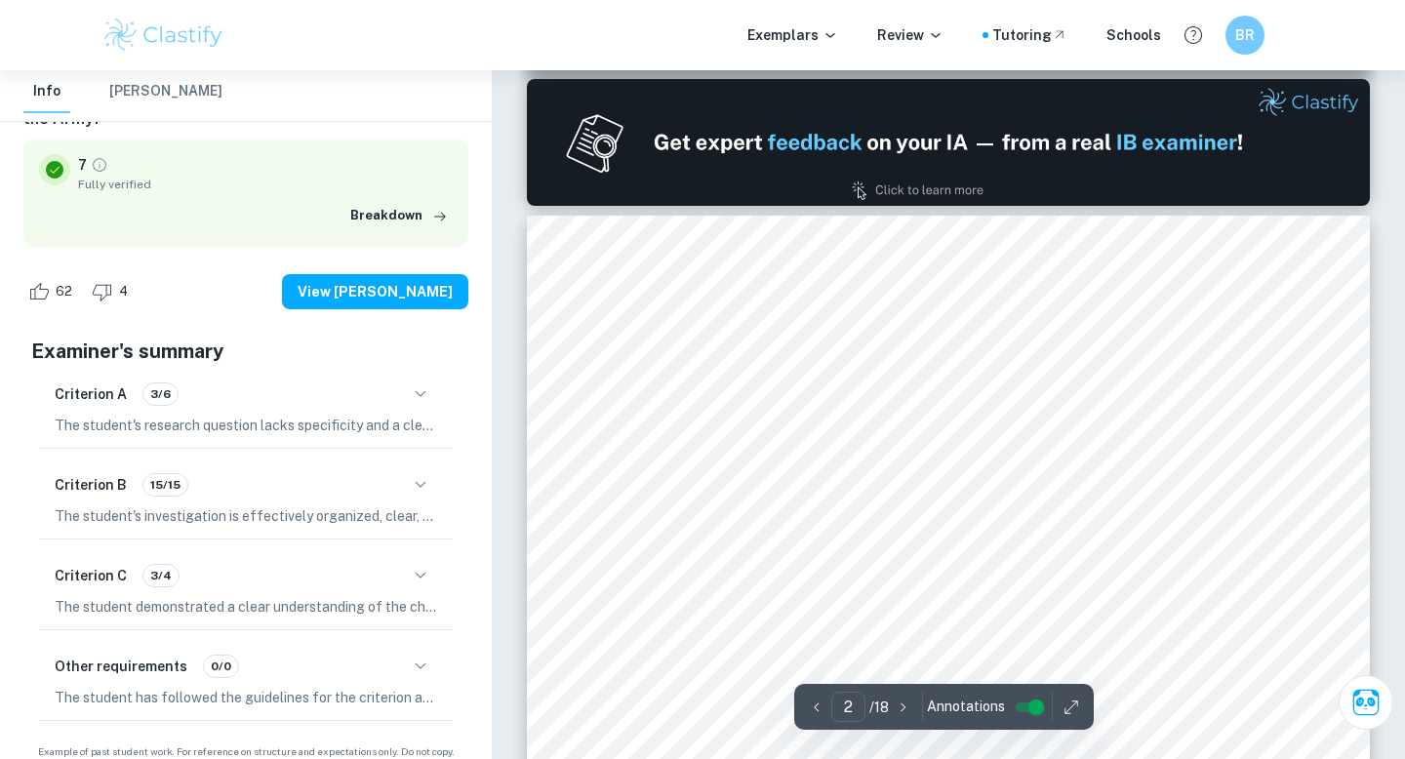
type input "1"
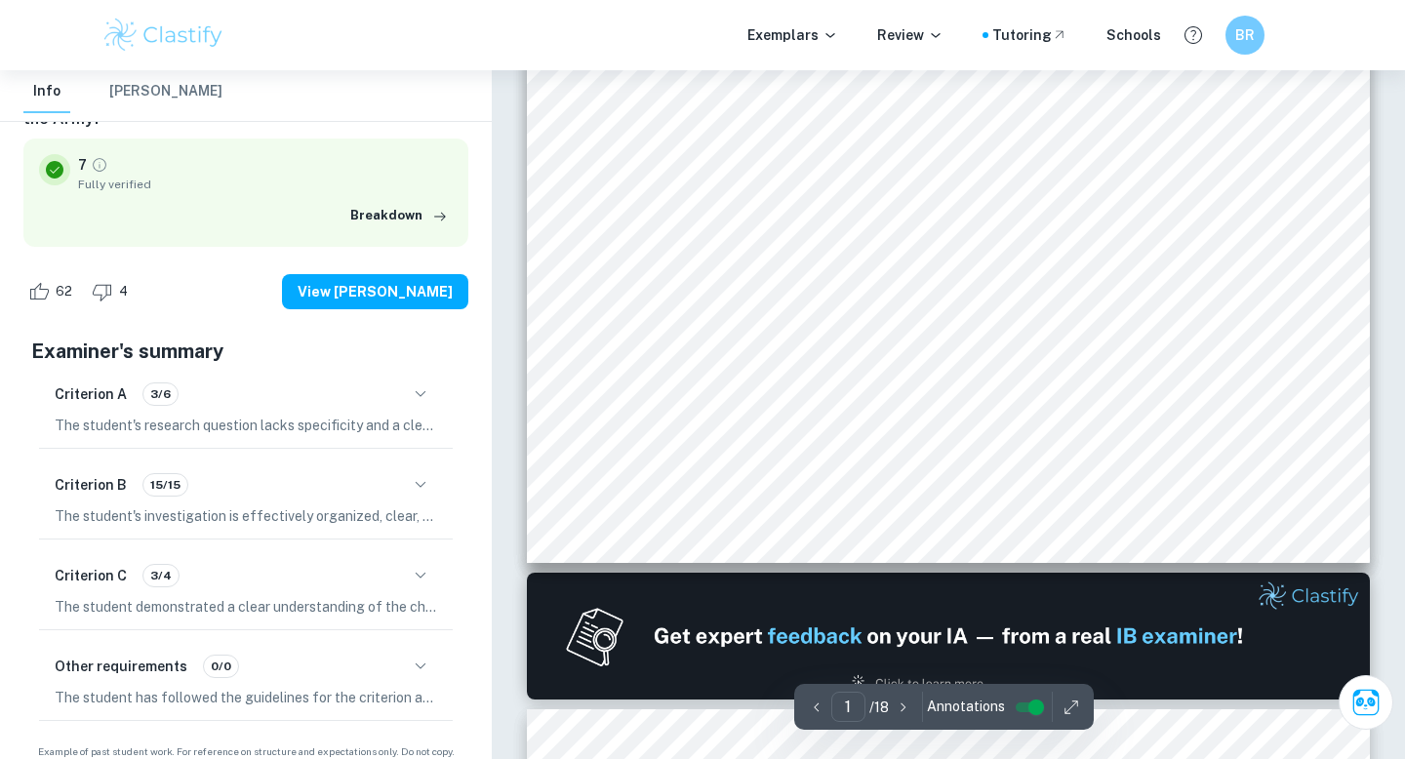
scroll to position [0, 0]
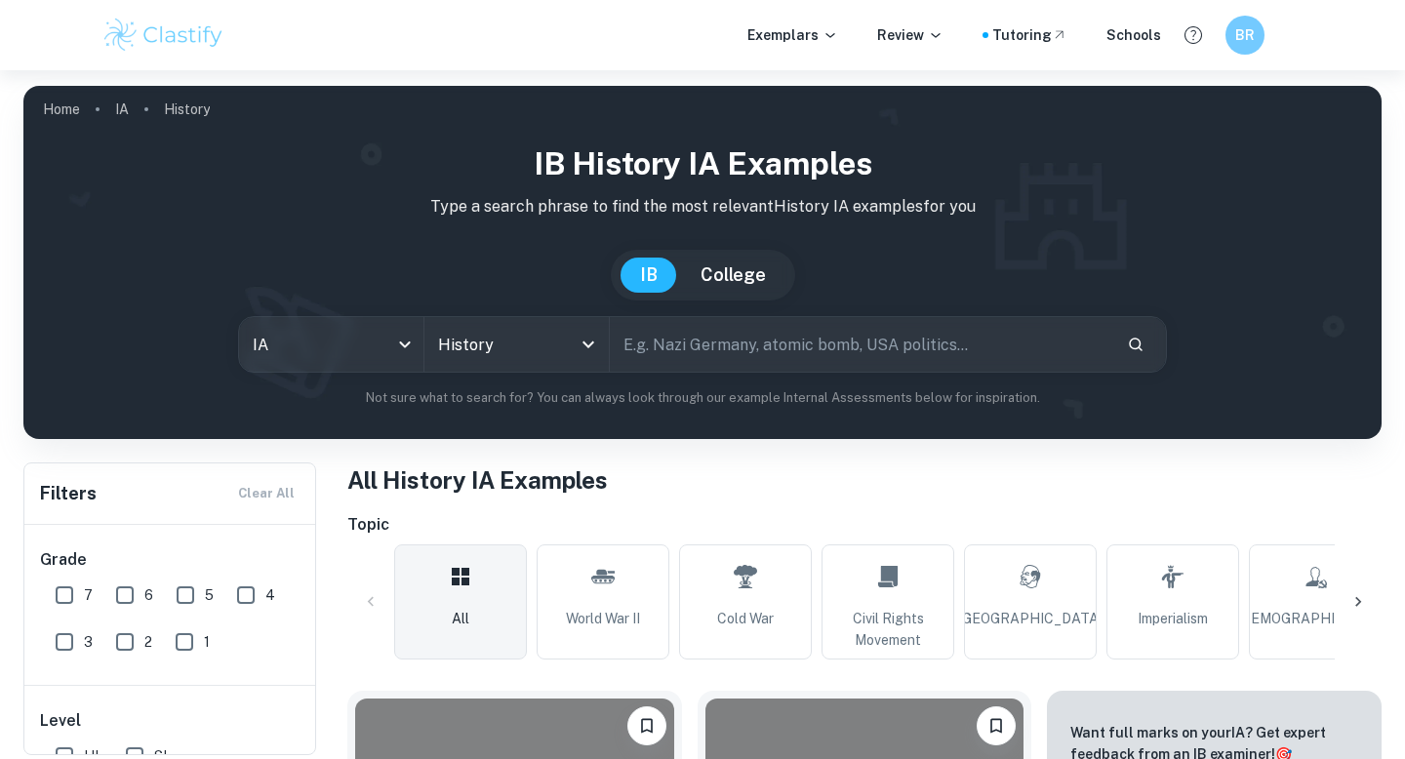
click at [756, 333] on input "text" at bounding box center [860, 344] width 501 height 55
paste input "To what extent did the devastation of the Korean War influence [PERSON_NAME]’s …"
type input "To what extent did the devastation of the Korean War influence [PERSON_NAME]’s …"
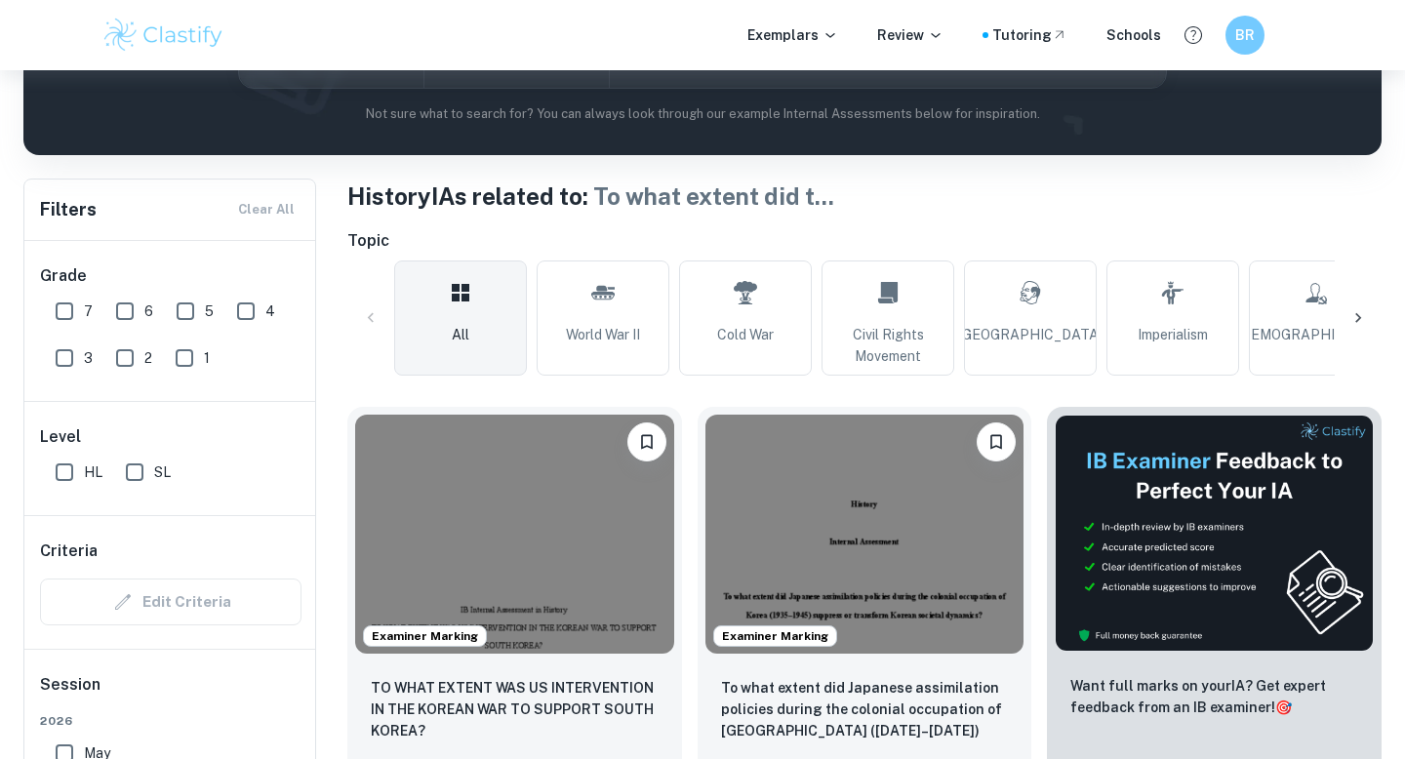
scroll to position [471, 0]
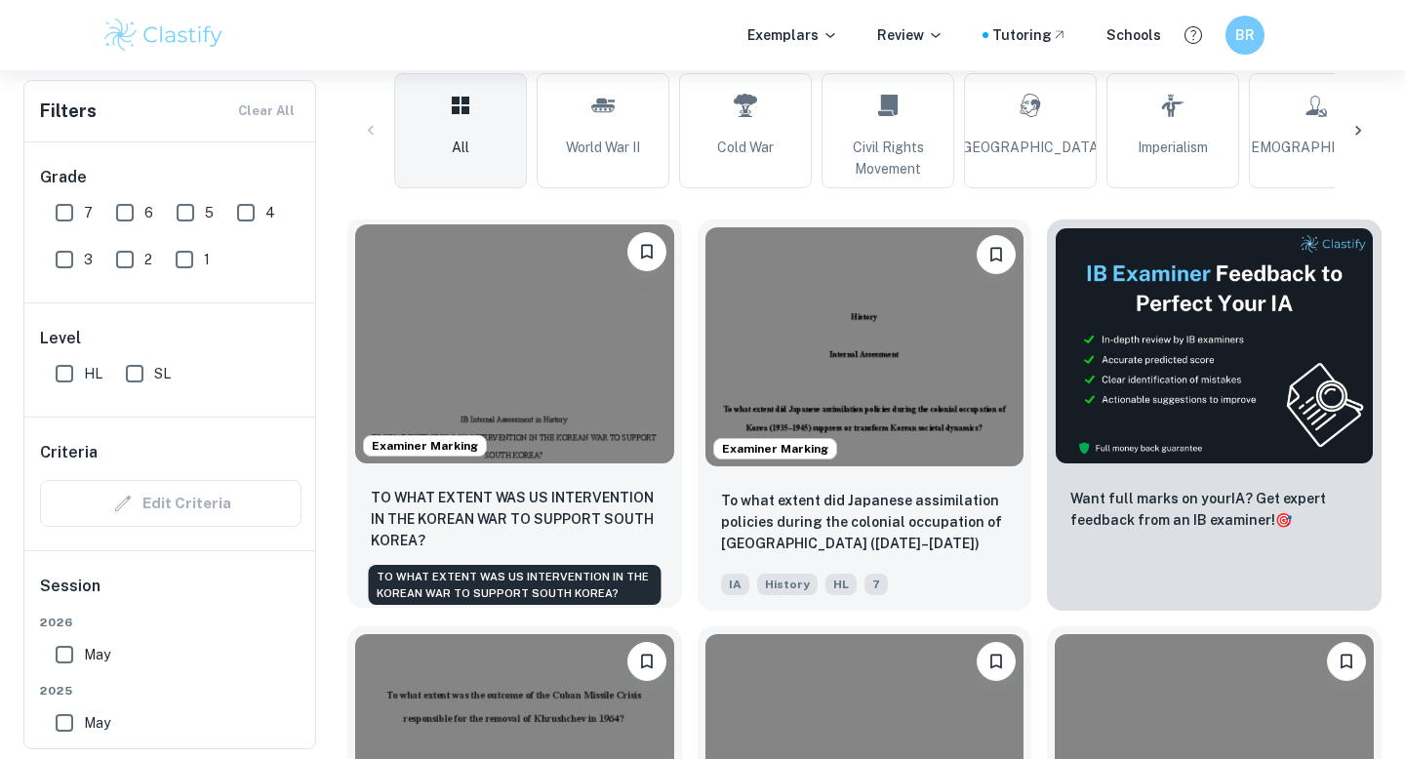
click at [590, 511] on p "TO WHAT EXTENT WAS US INTERVENTION IN THE KOREAN WAR TO SUPPORT SOUTH KOREA?" at bounding box center [515, 519] width 288 height 64
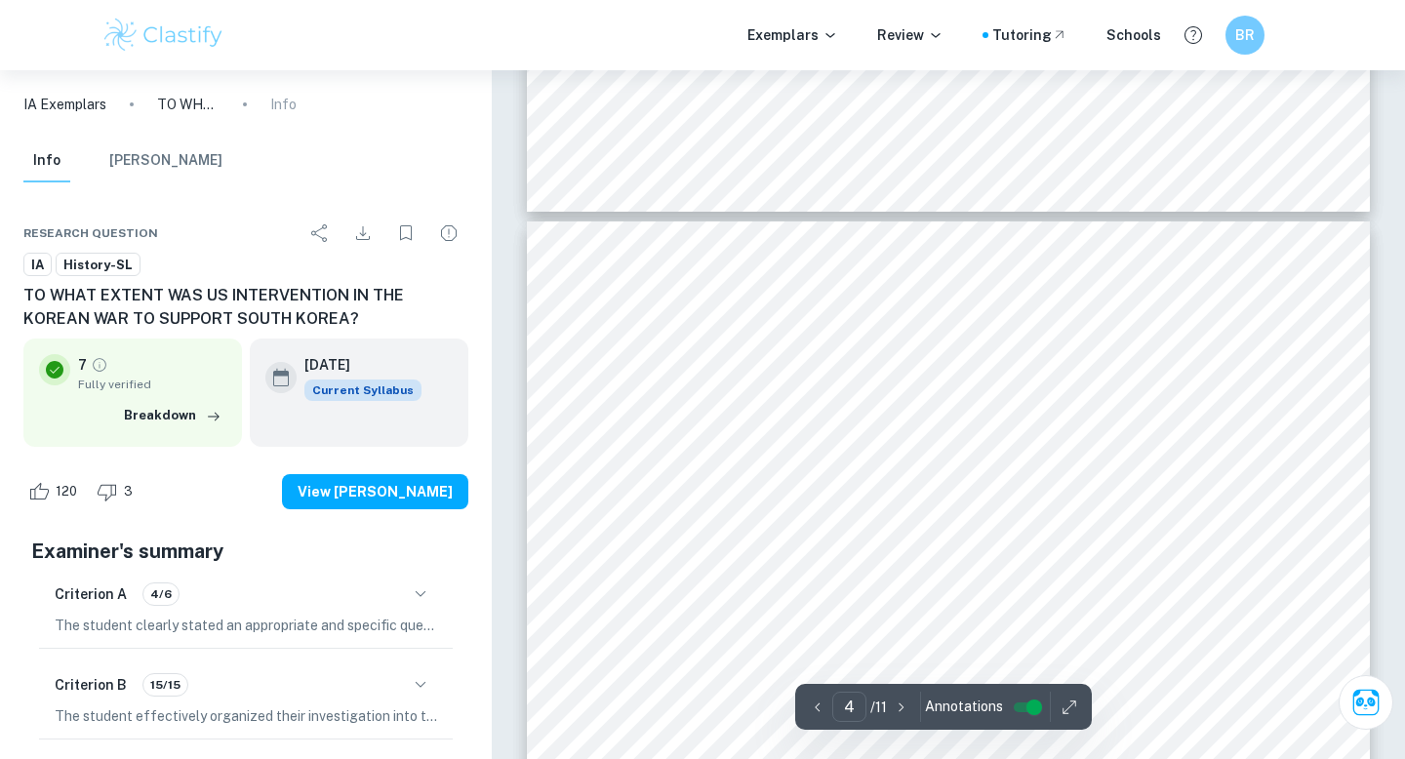
scroll to position [3467, 0]
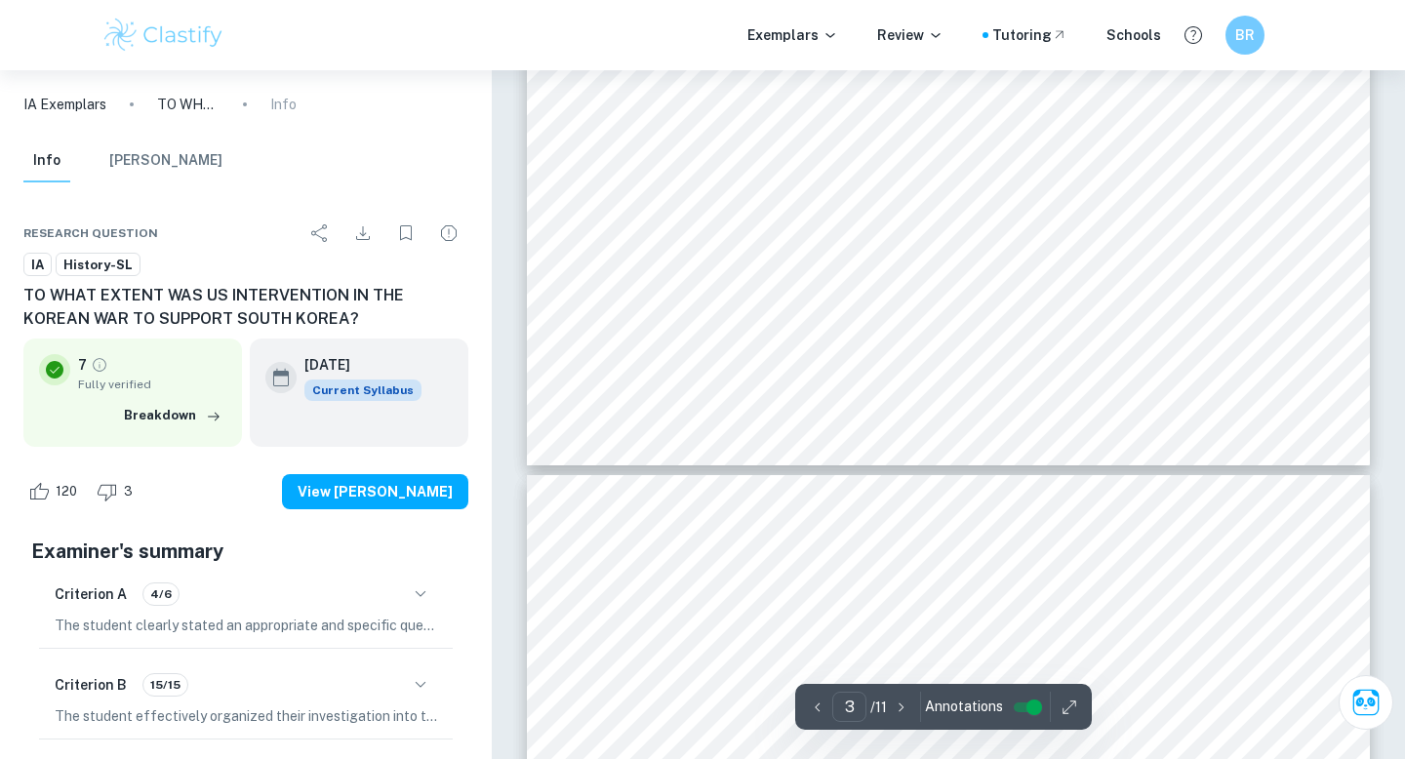
type input "2"
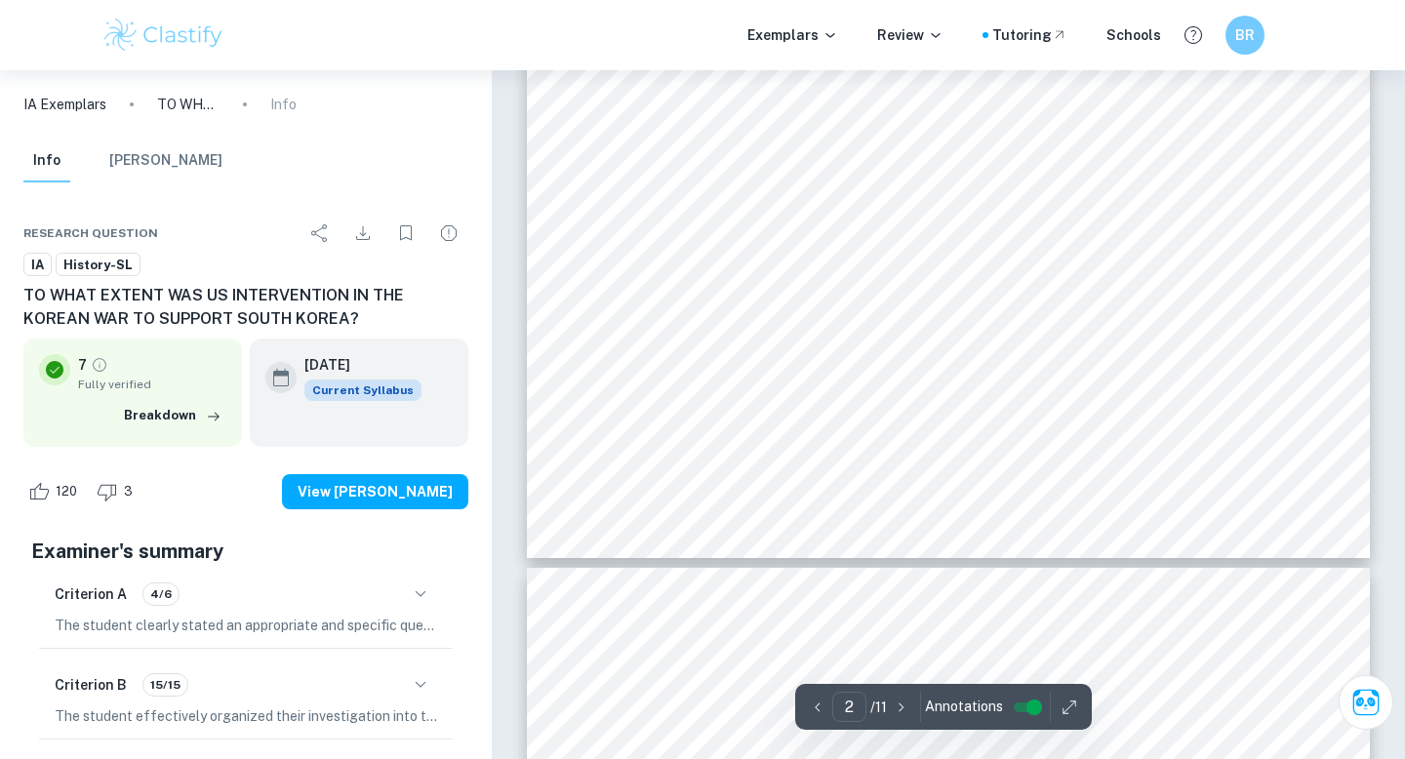
scroll to position [1241, 0]
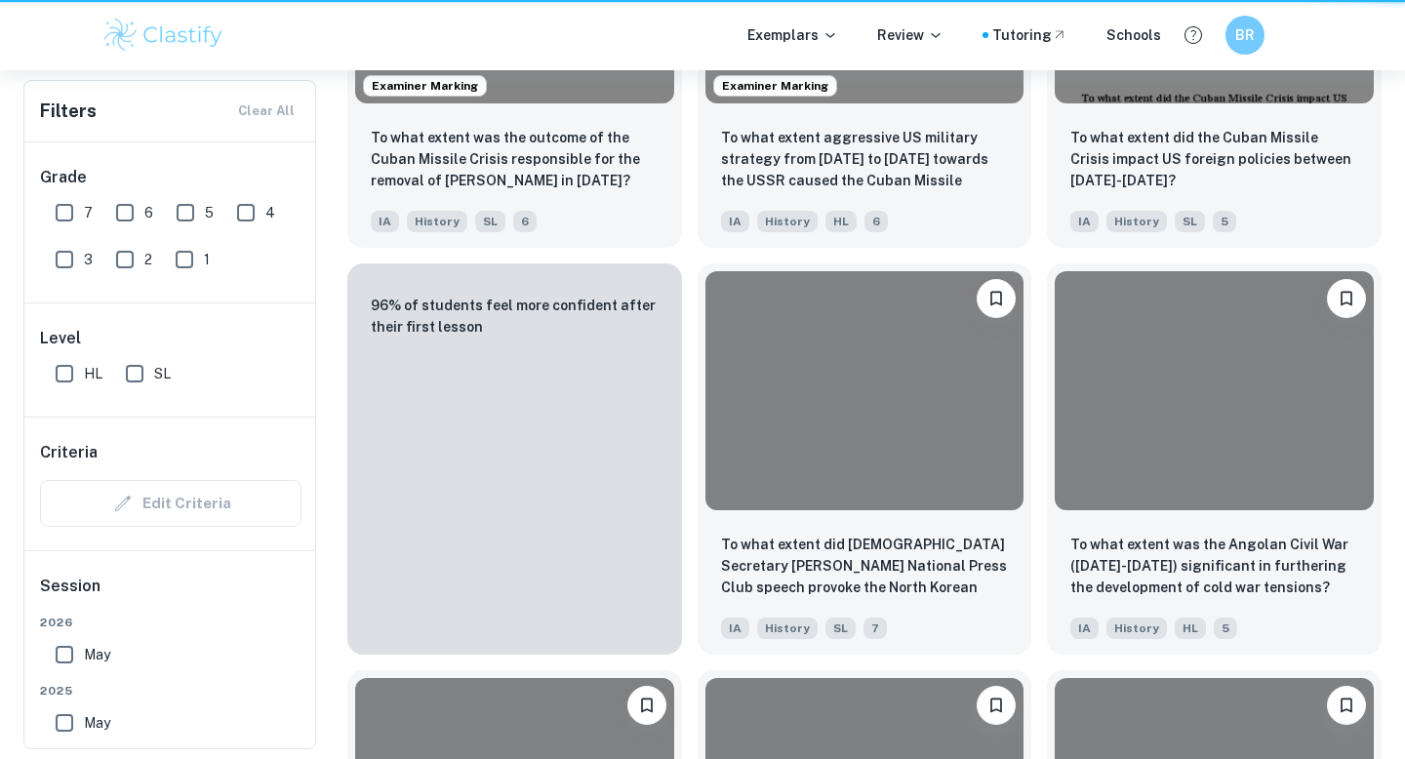
scroll to position [471, 0]
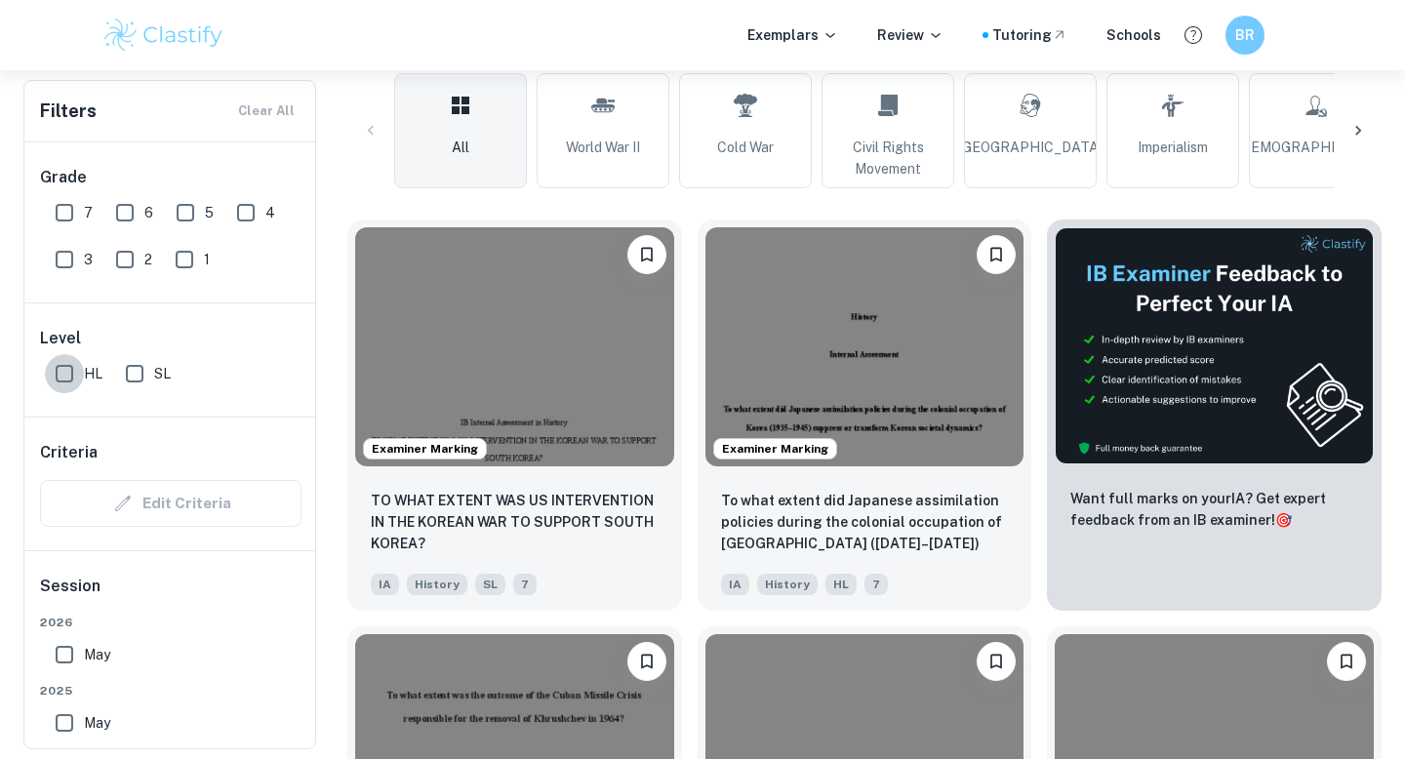
click at [78, 360] on input "HL" at bounding box center [64, 373] width 39 height 39
checkbox input "true"
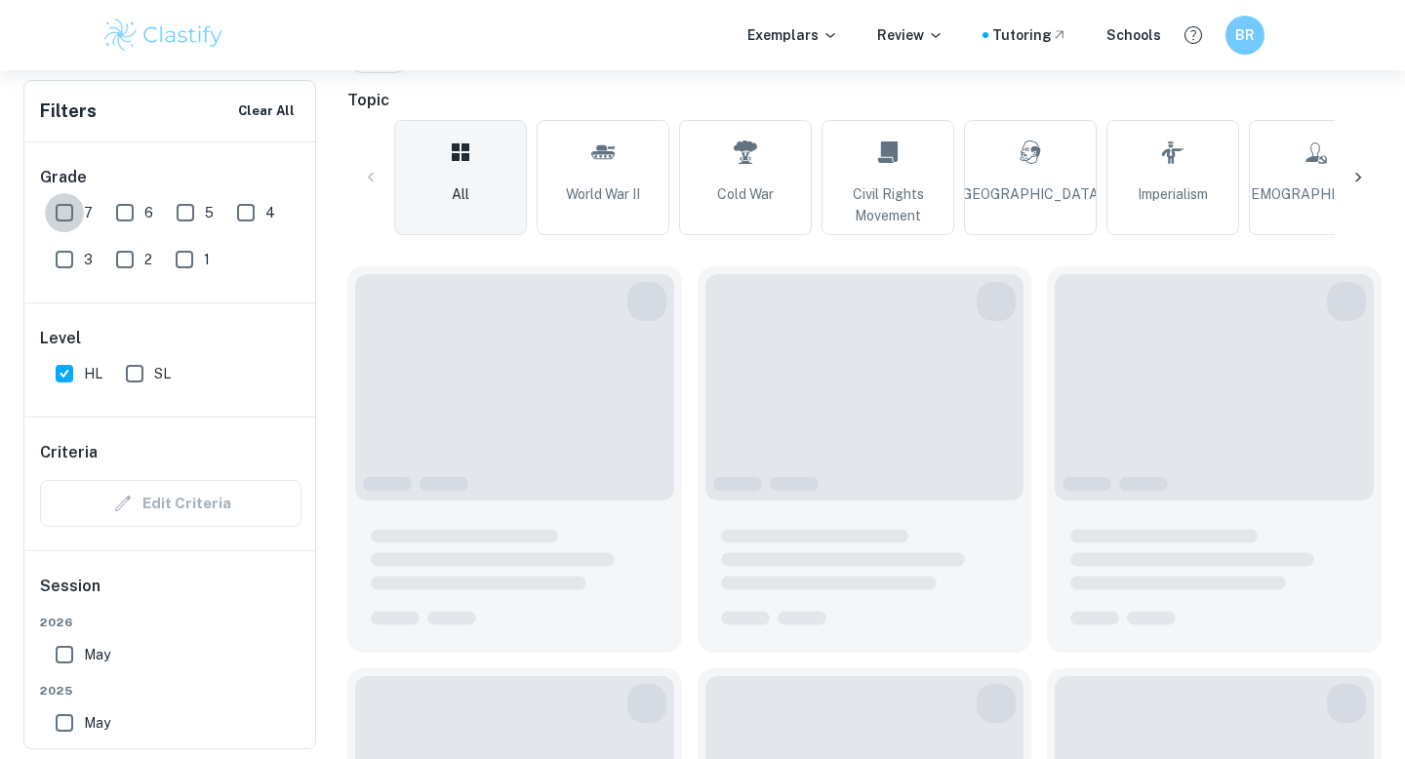
click at [76, 201] on input "7" at bounding box center [64, 212] width 39 height 39
checkbox input "true"
click at [131, 205] on input "6" at bounding box center [124, 212] width 39 height 39
checkbox input "true"
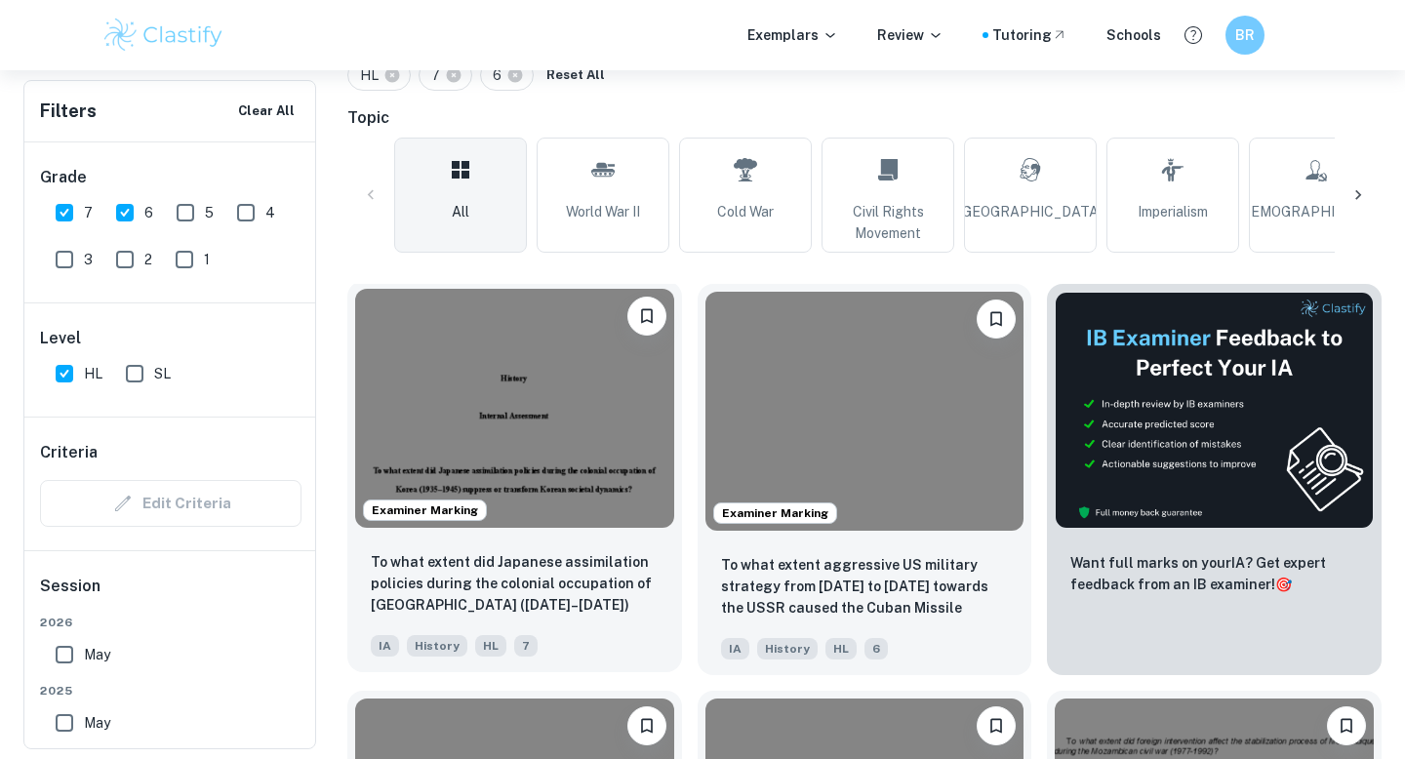
scroll to position [456, 0]
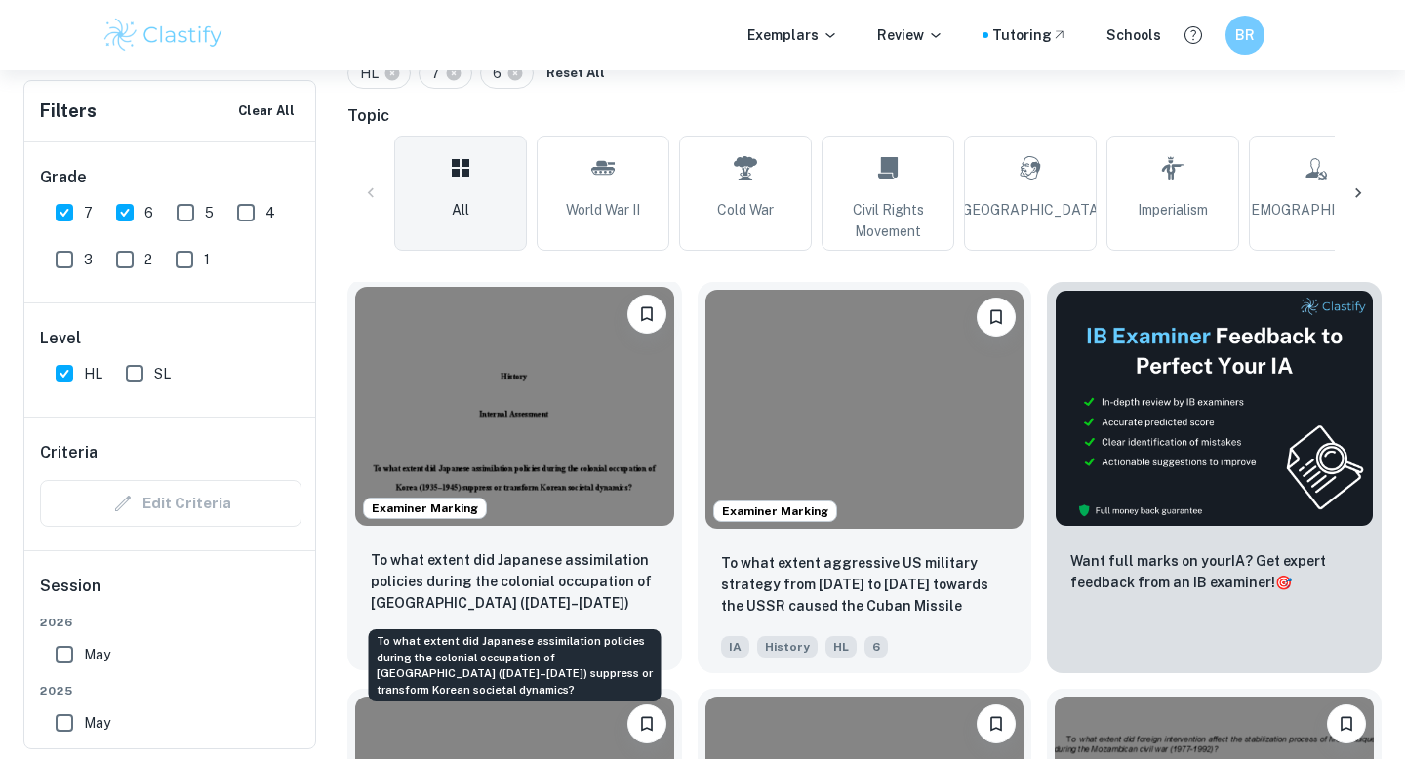
click at [582, 610] on p "To what extent did Japanese assimilation policies during the colonial occupatio…" at bounding box center [515, 582] width 288 height 66
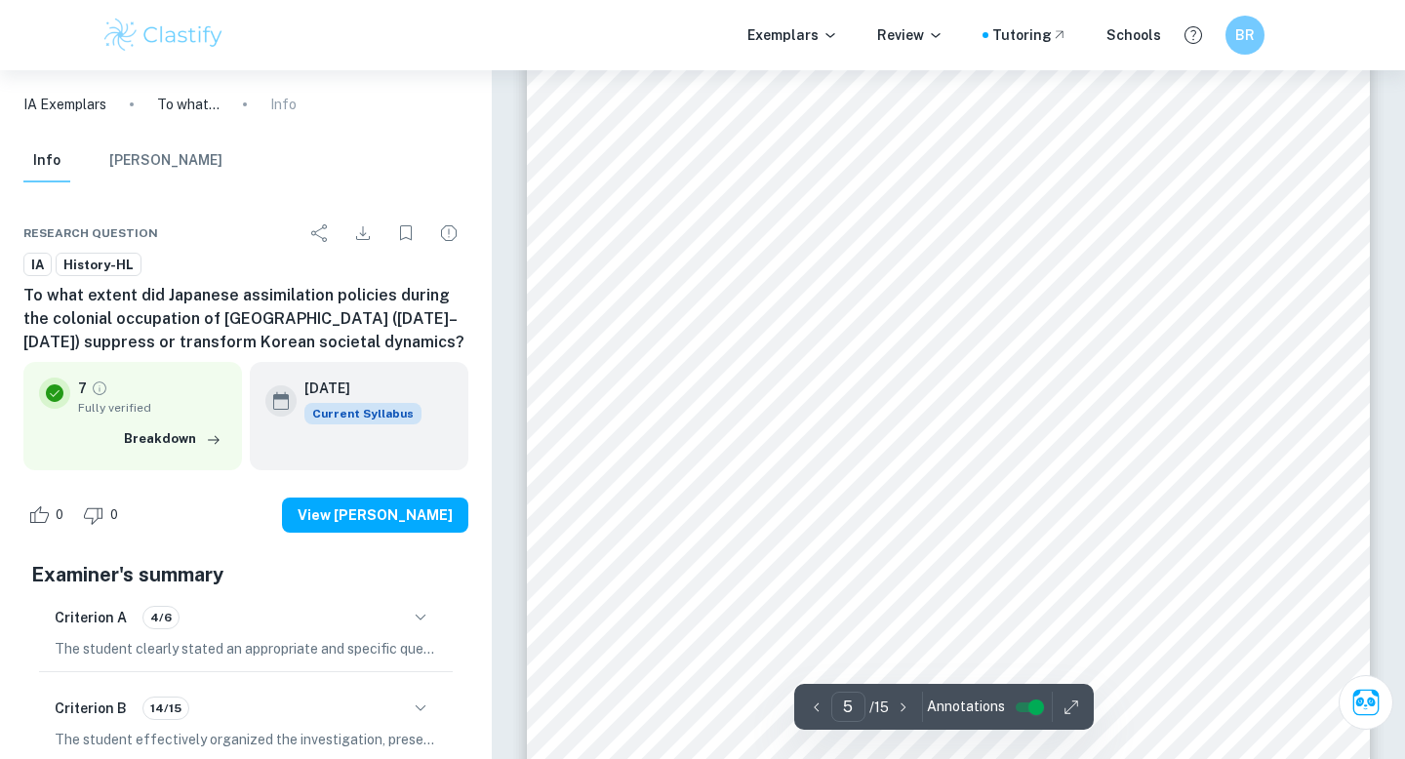
scroll to position [4988, 0]
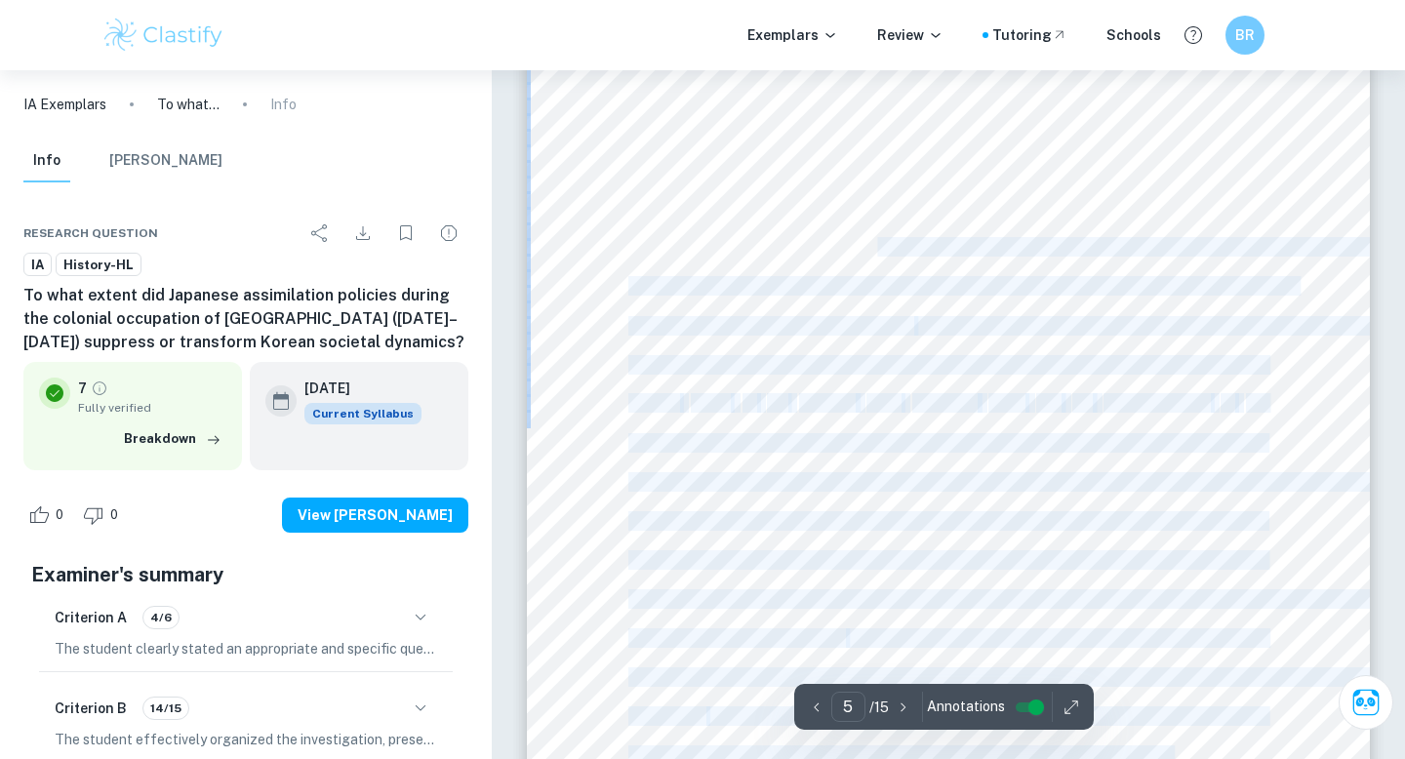
drag, startPoint x: 729, startPoint y: 204, endPoint x: 871, endPoint y: 257, distance: 151.8
click at [791, 257] on div "Section B: Investigation During the colonization of [GEOGRAPHIC_DATA] ([DATE]-[…" at bounding box center [948, 632] width 843 height 1191
click at [791, 256] on span "assimilation policies, aiming to culturally and politically absorb [DEMOGRAPHIC…" at bounding box center [1009, 247] width 763 height 17
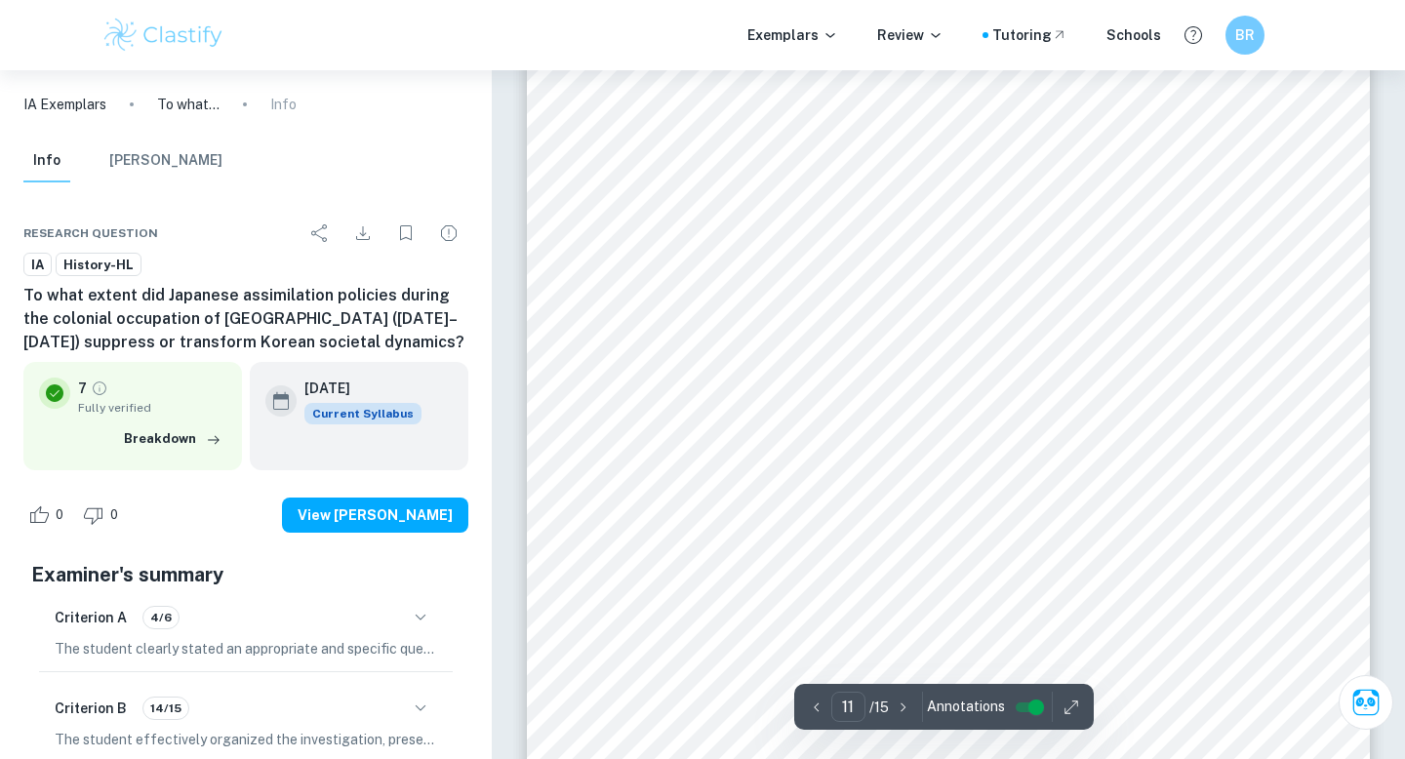
scroll to position [12133, 0]
type input "5"
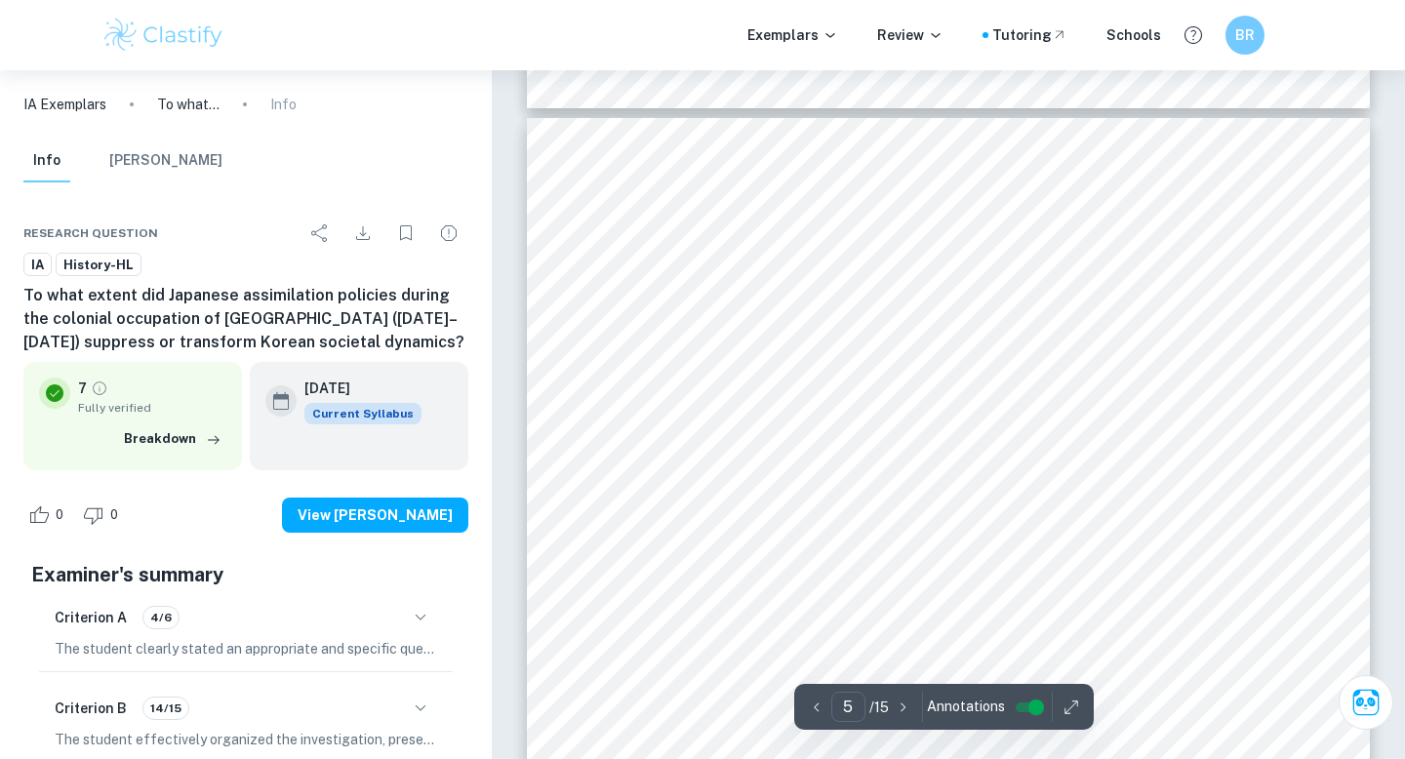
scroll to position [4899, 0]
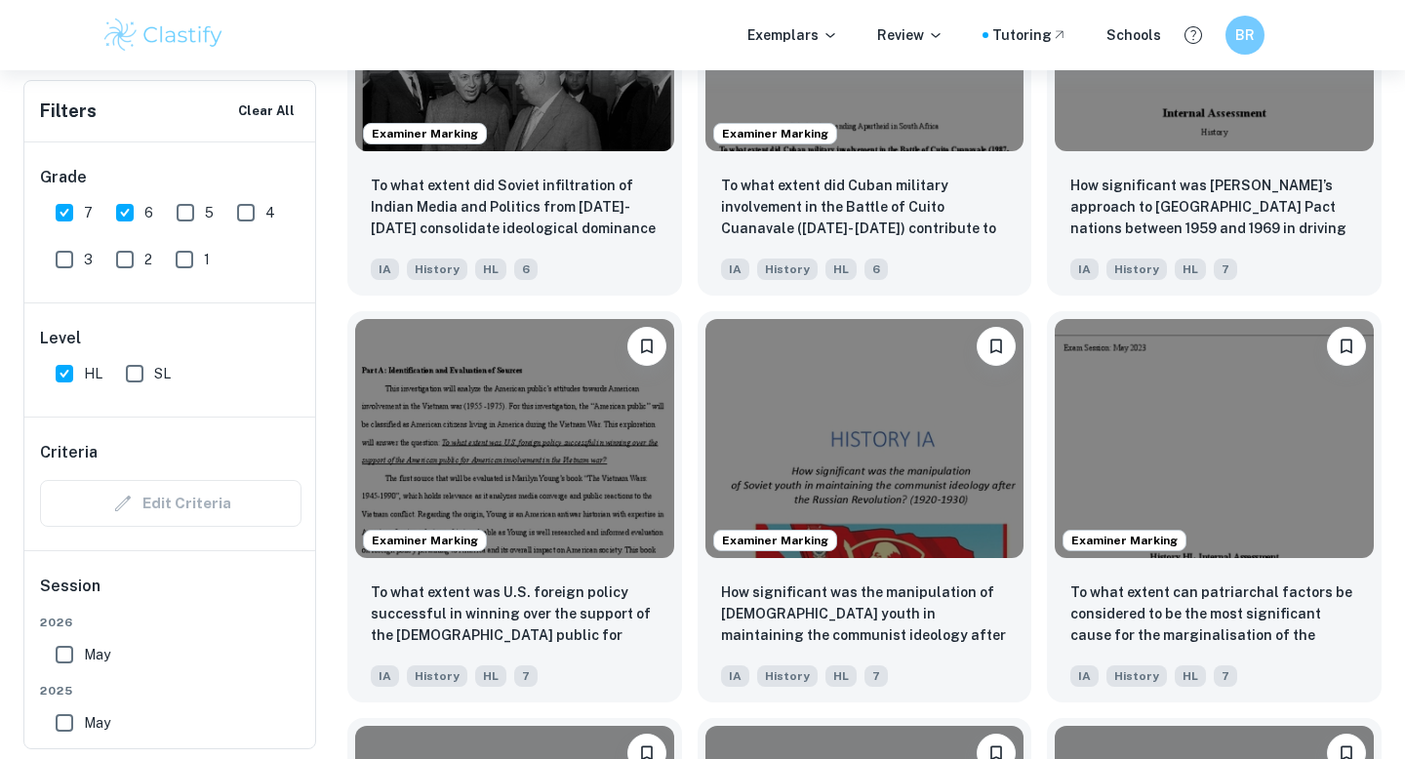
scroll to position [2056, 0]
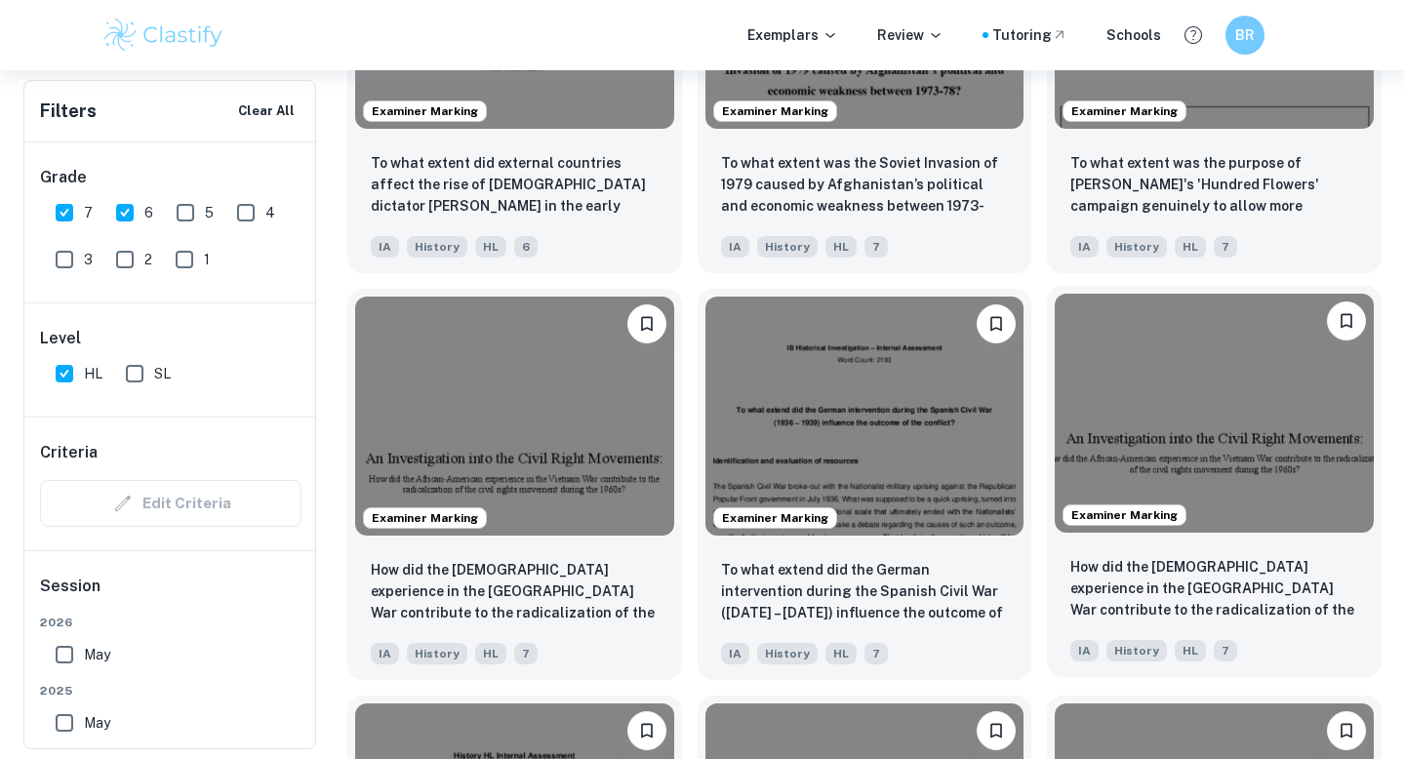
scroll to position [2891, 0]
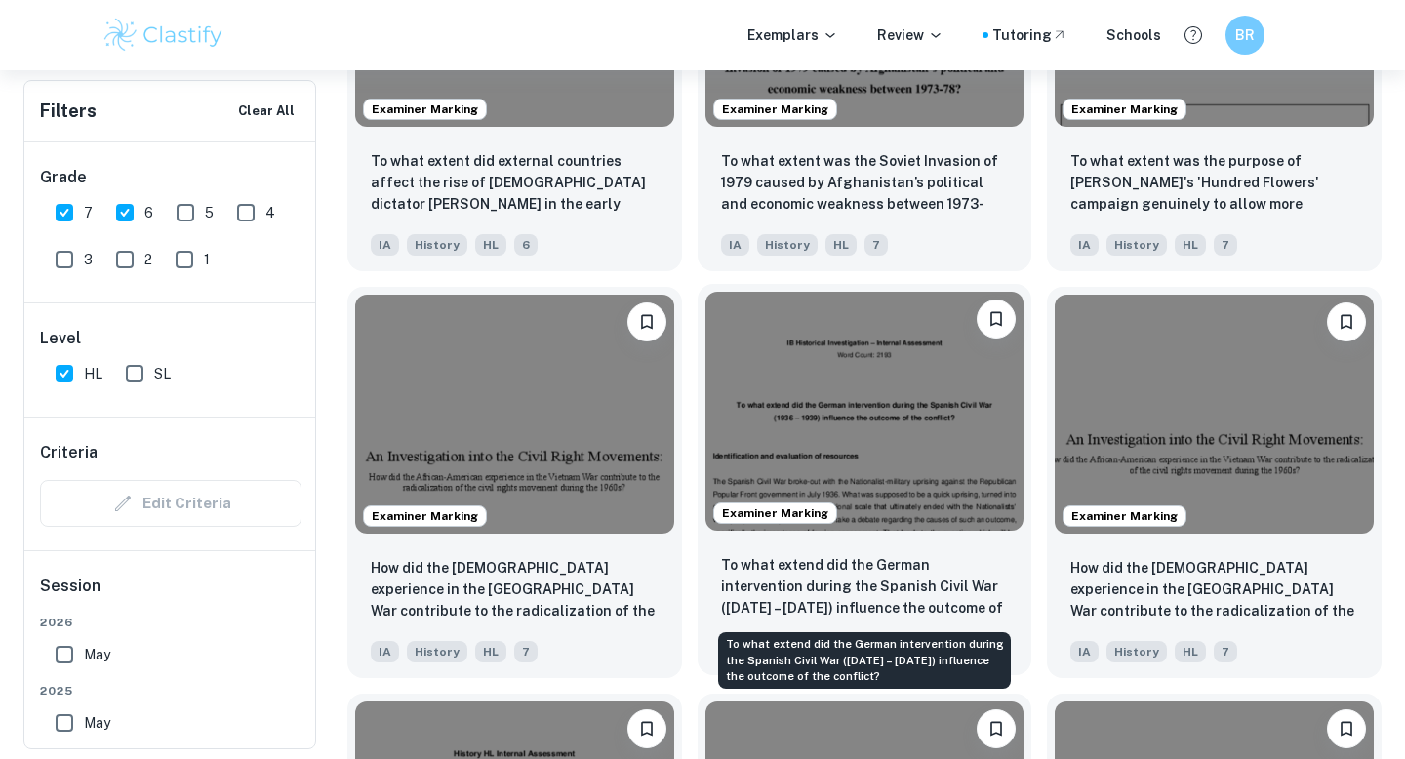
click at [791, 577] on p "To what extend did the German intervention during the Spanish Civil War ([DATE]…" at bounding box center [865, 587] width 288 height 66
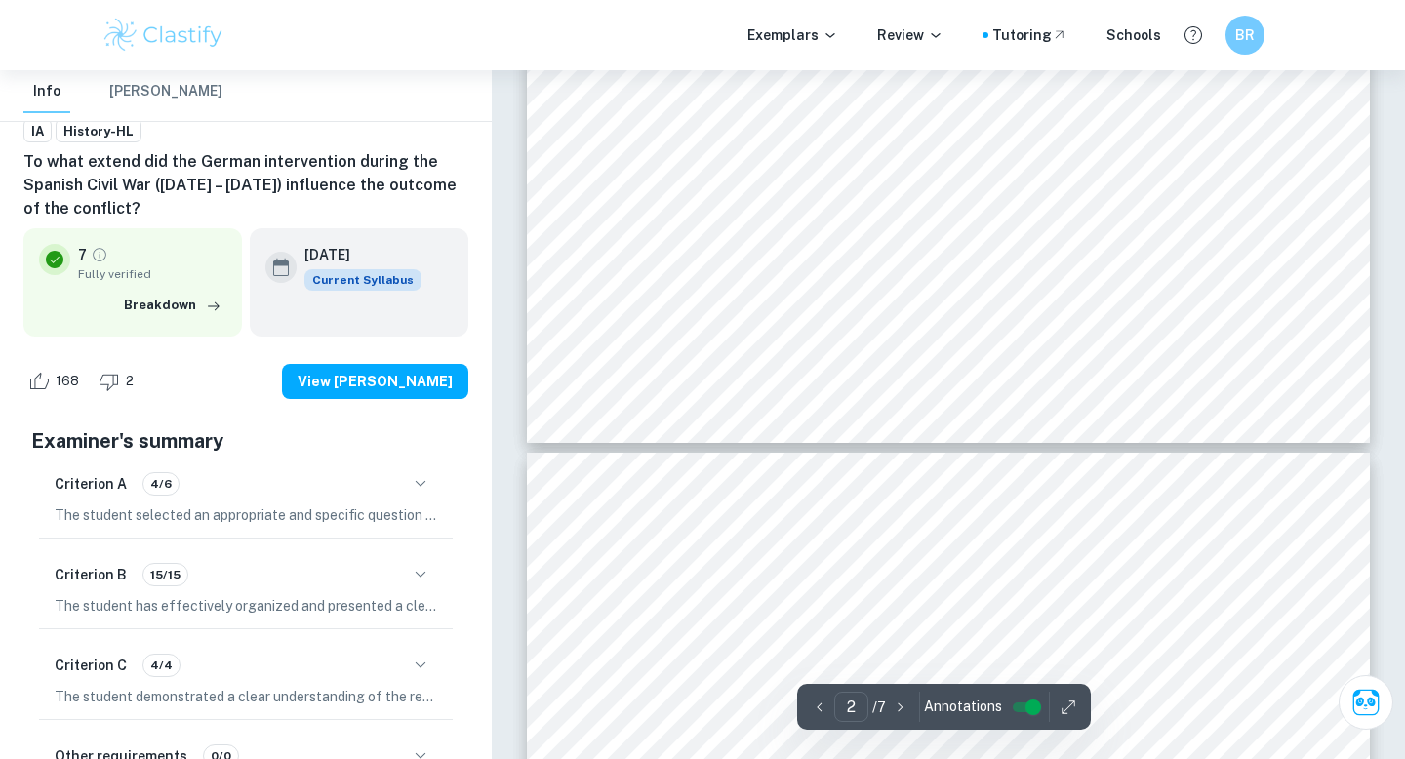
scroll to position [2179, 0]
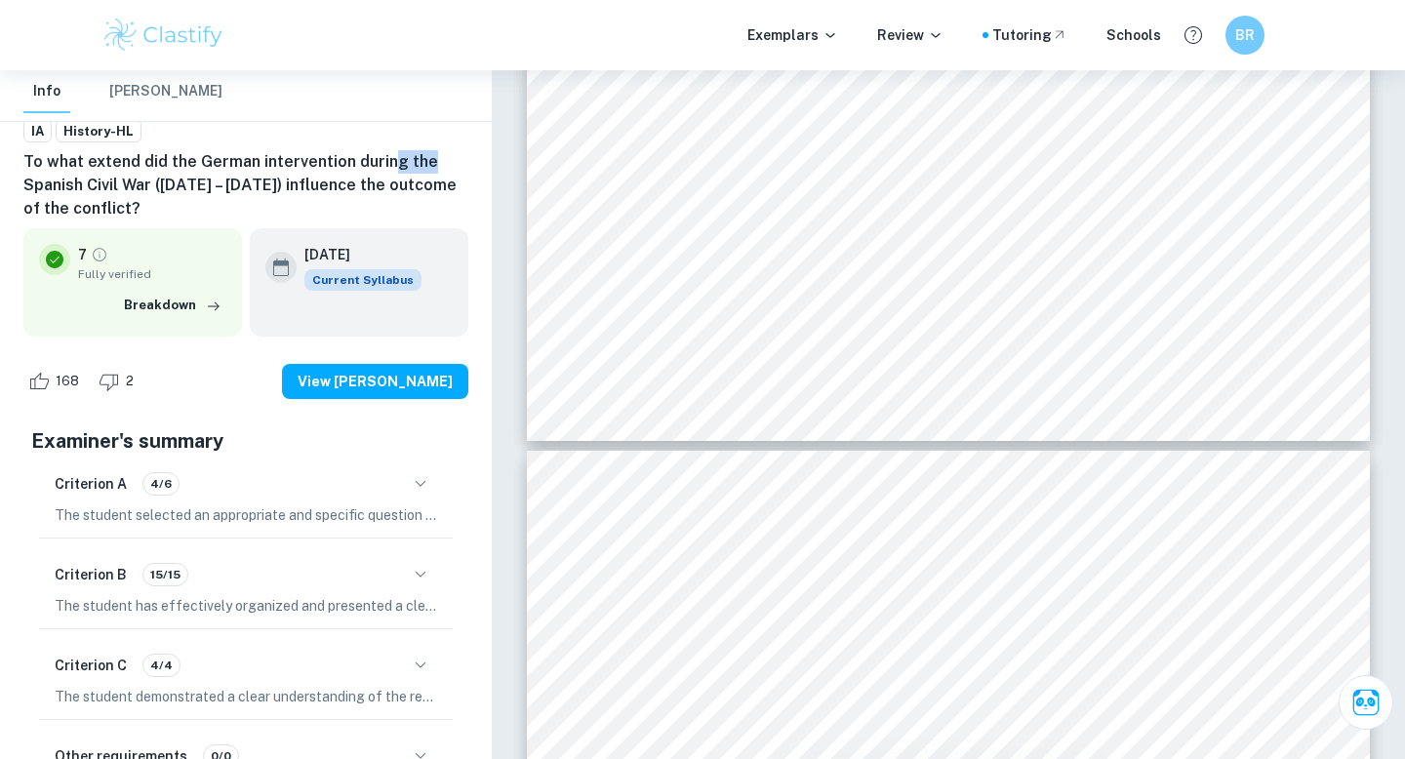
drag, startPoint x: 384, startPoint y: 154, endPoint x: 426, endPoint y: 170, distance: 44.8
click at [424, 169] on h6 "To what extend did the German intervention during the Spanish Civil War ([DATE]…" at bounding box center [245, 185] width 445 height 70
click at [426, 170] on h6 "To what extend did the German intervention during the Spanish Civil War ([DATE]…" at bounding box center [245, 185] width 445 height 70
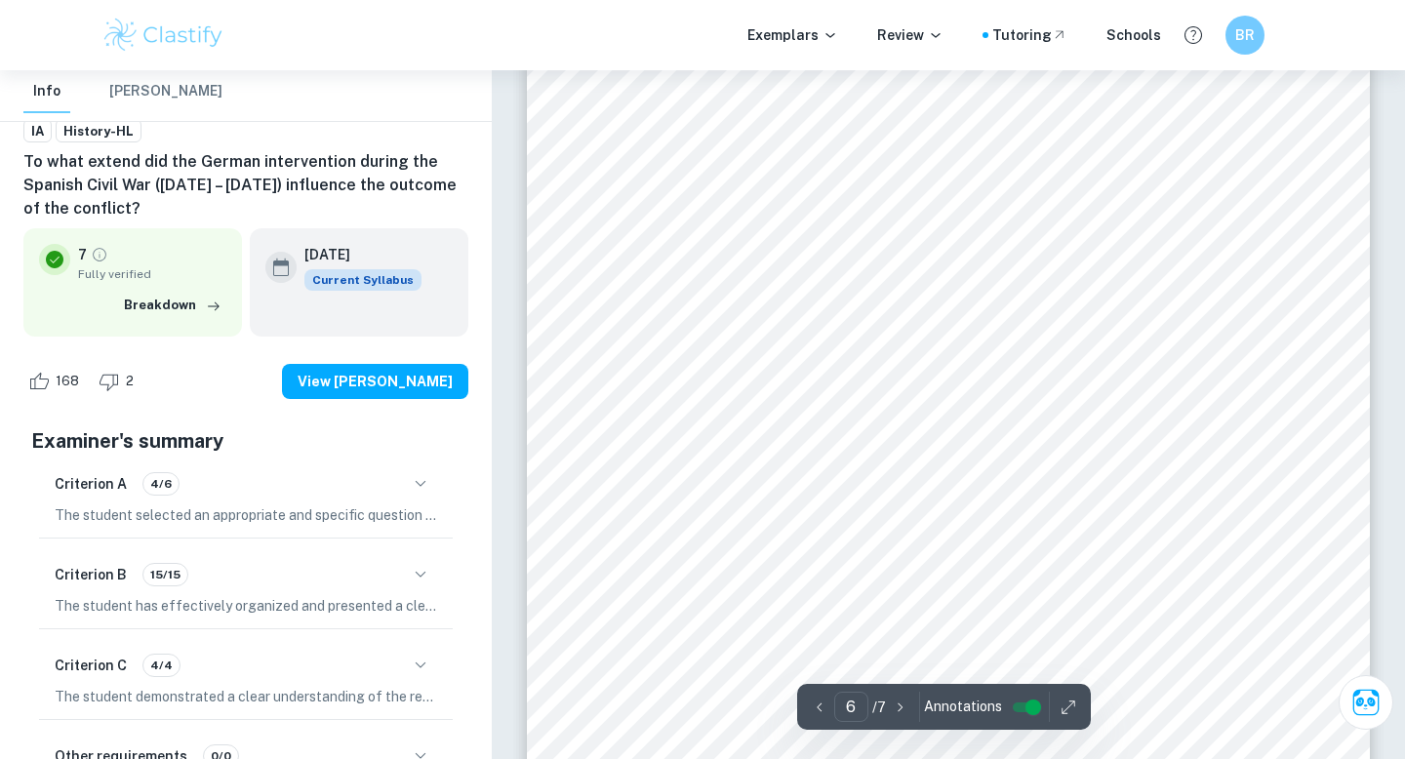
scroll to position [5744, 0]
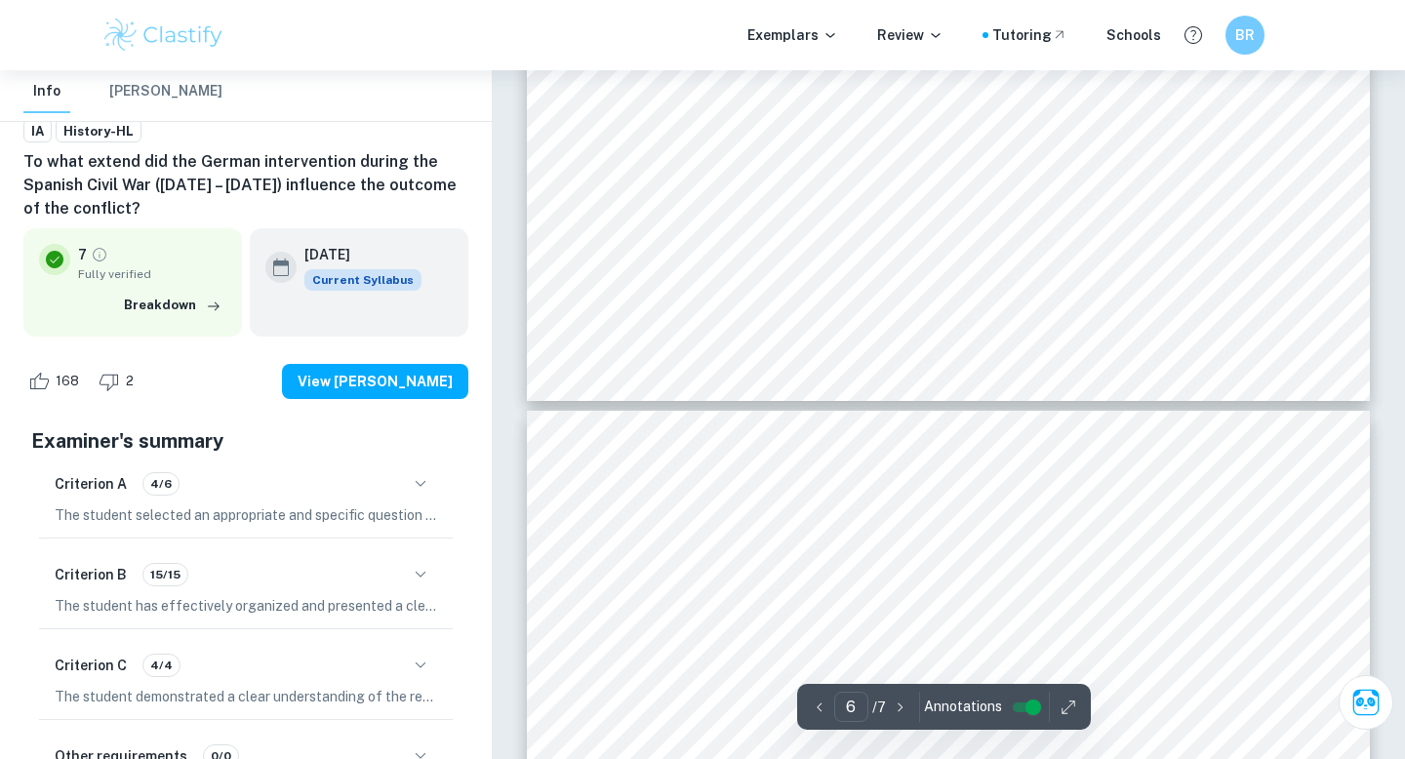
type input "5"
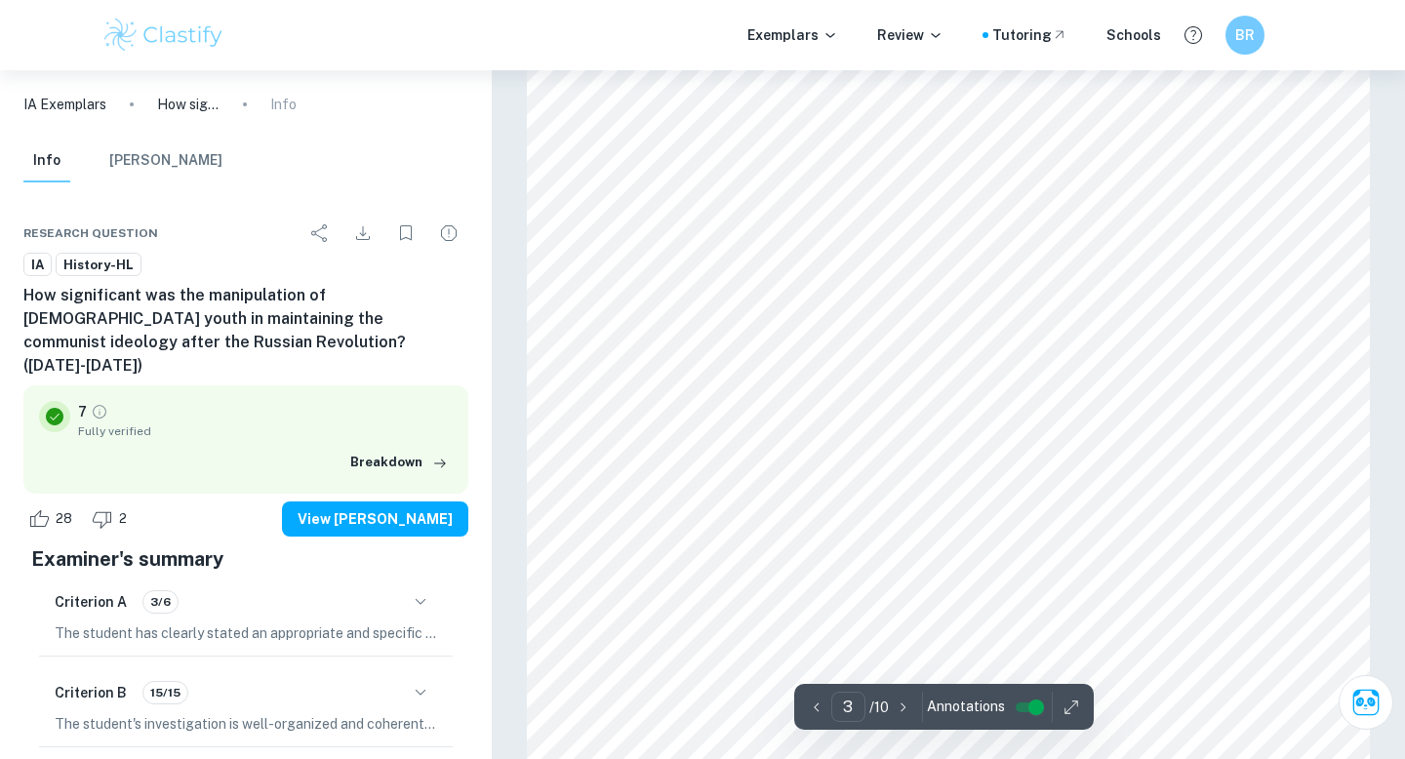
scroll to position [2390, 0]
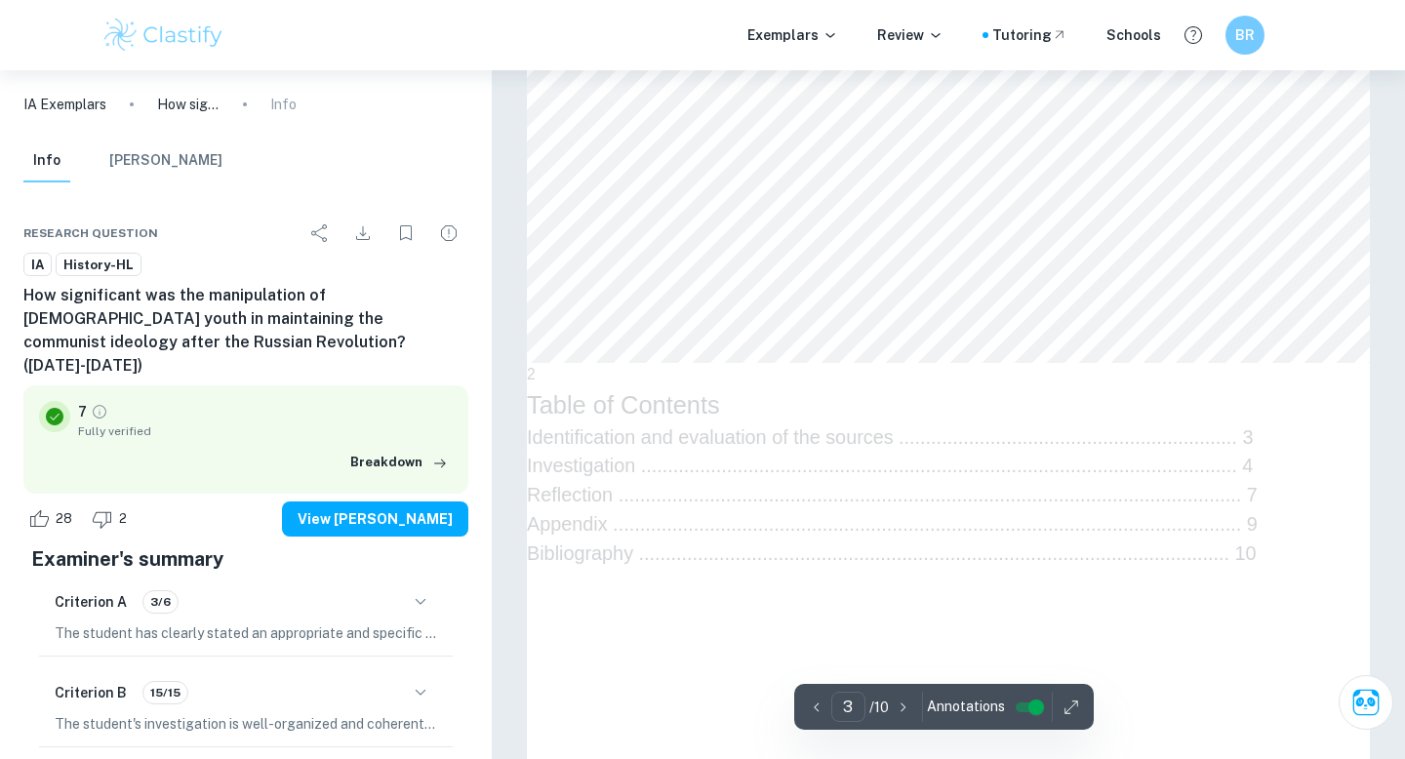
type input "4"
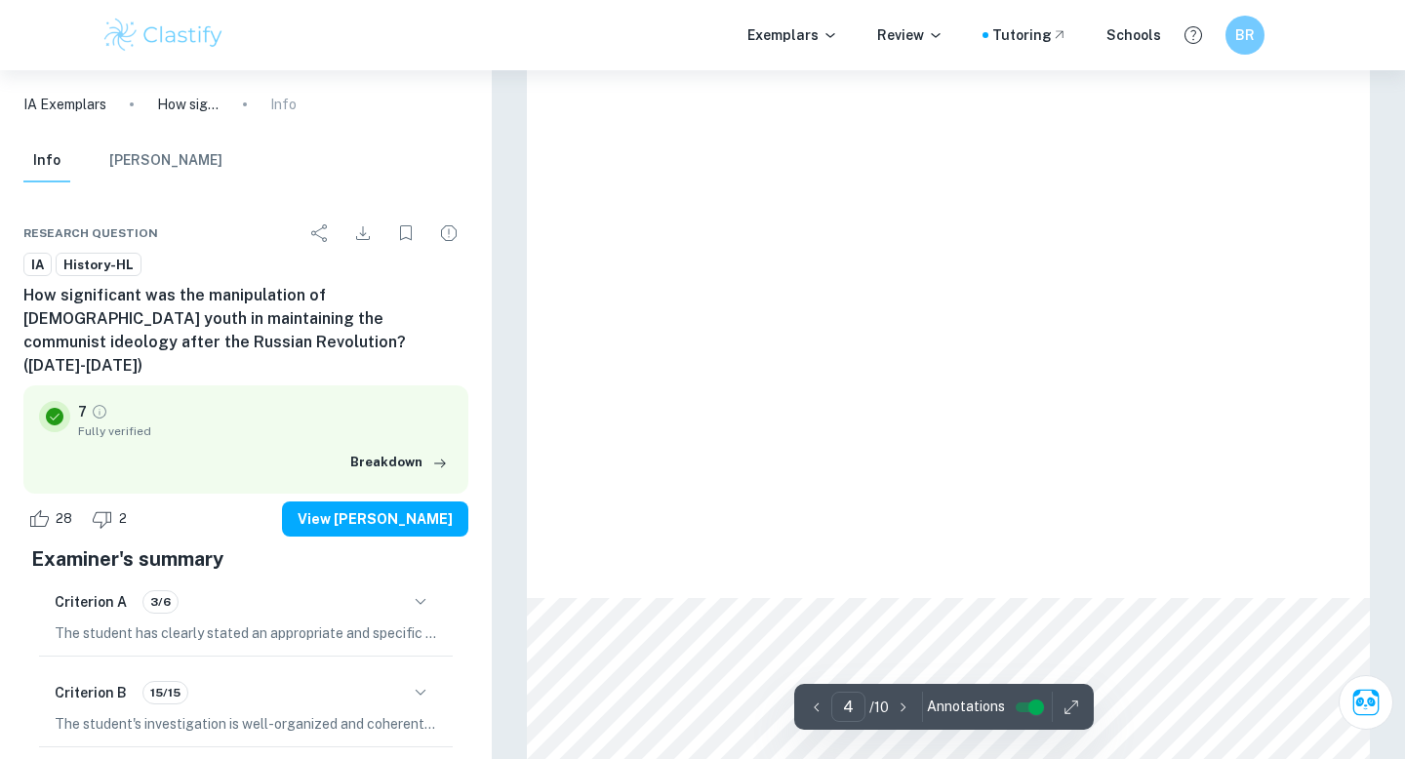
scroll to position [3968, 0]
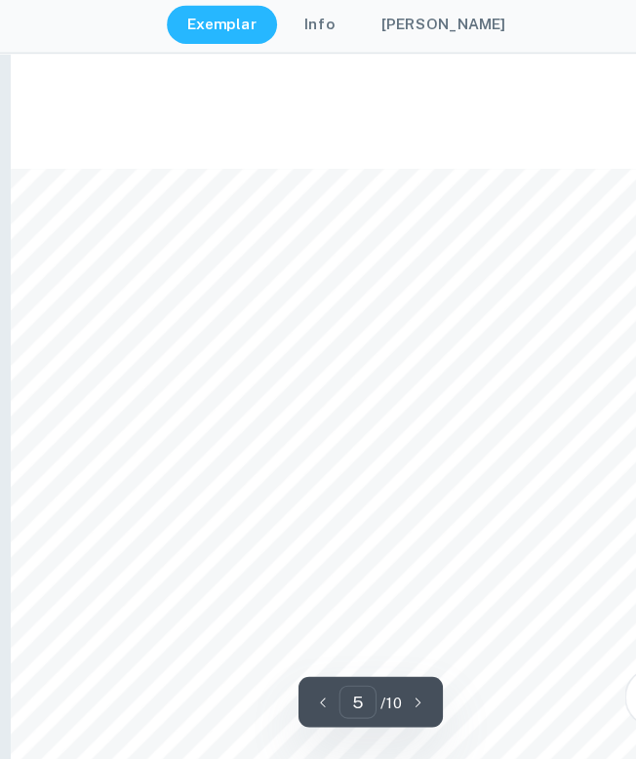
scroll to position [3199, 0]
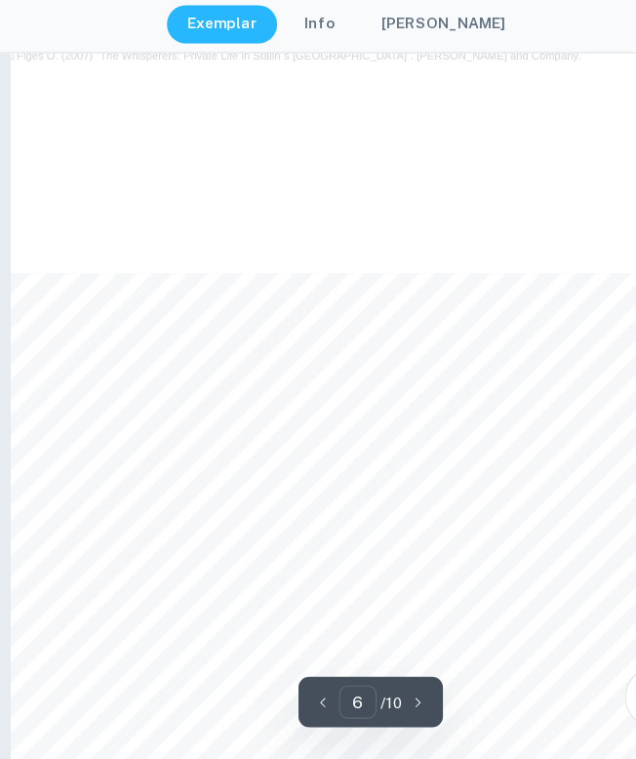
type input "7"
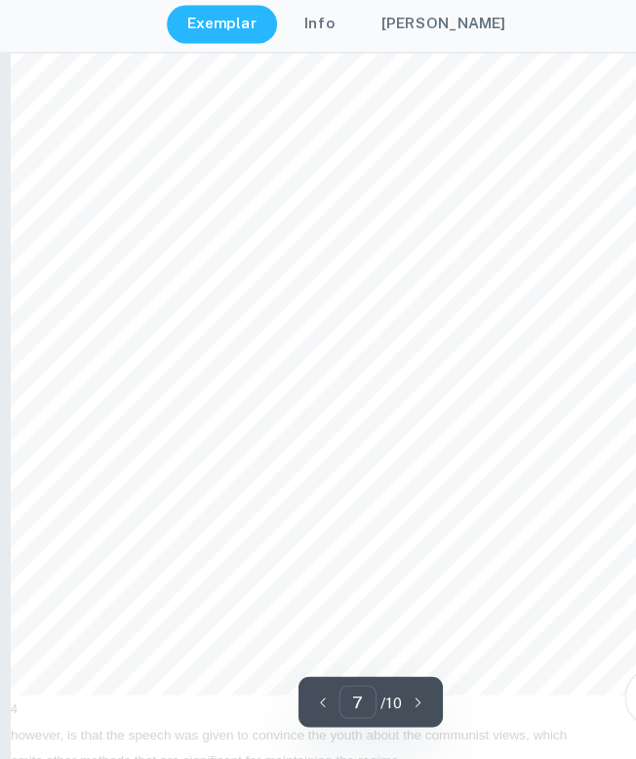
scroll to position [5098, 0]
